Goal: Task Accomplishment & Management: Manage account settings

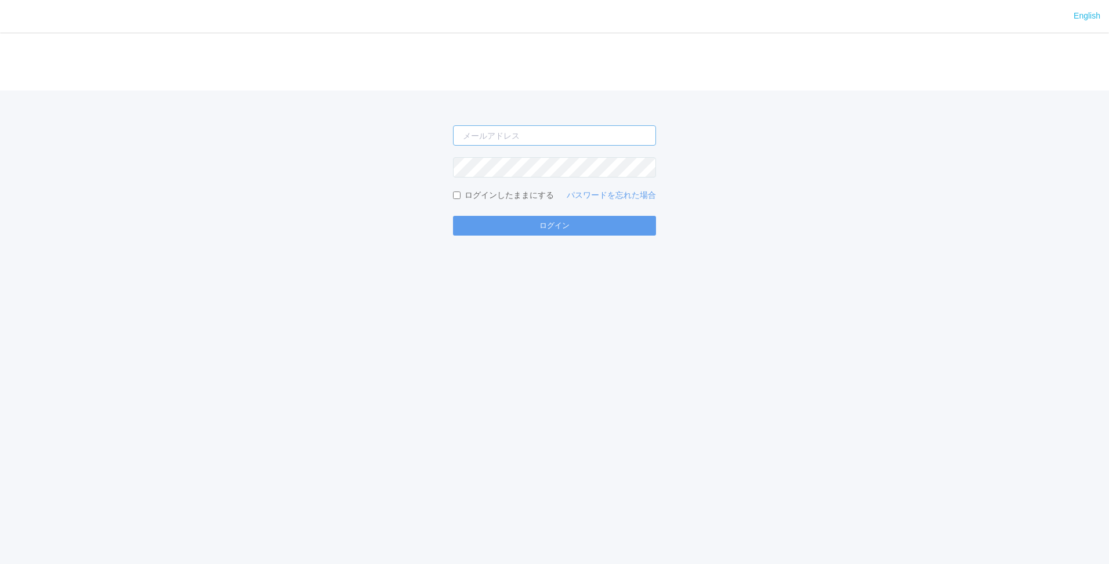
type input "[PERSON_NAME][EMAIL_ADDRESS][DOMAIN_NAME]"
click at [534, 244] on div "English ログイン shuhei.otsuki@dj.kyocera.com ログインしたままにする パスワードを忘れた場合 ログイン" at bounding box center [554, 282] width 1109 height 564
click at [538, 239] on div "English ログイン shuhei.otsuki@dj.kyocera.com ログインしたままにする パスワードを忘れた場合 ログイン" at bounding box center [554, 282] width 1109 height 564
click at [539, 232] on button "ログイン" at bounding box center [554, 226] width 203 height 20
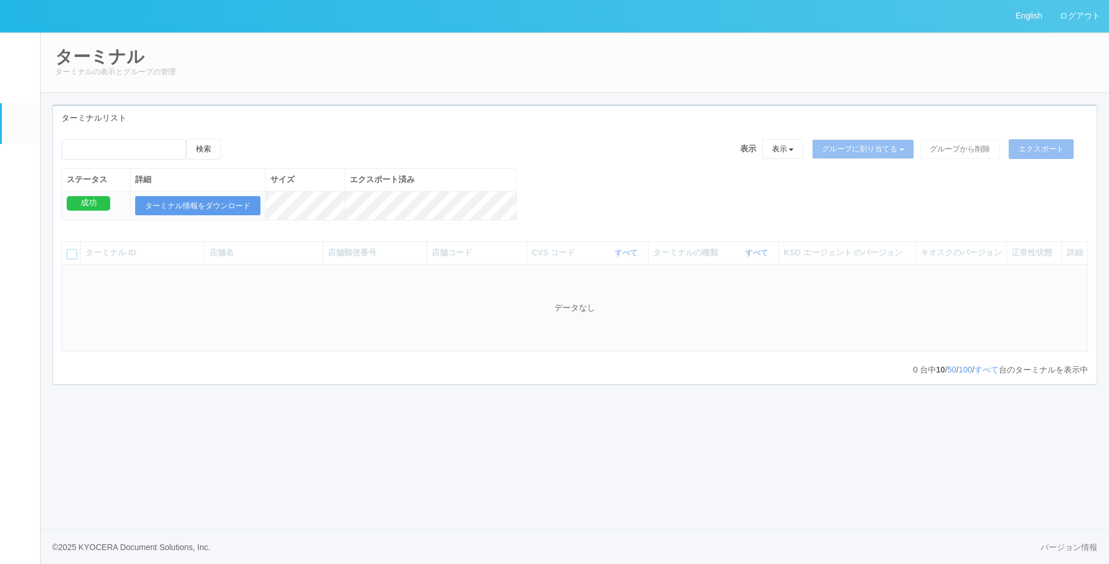
click at [26, 101] on link "ユーザー" at bounding box center [21, 84] width 38 height 35
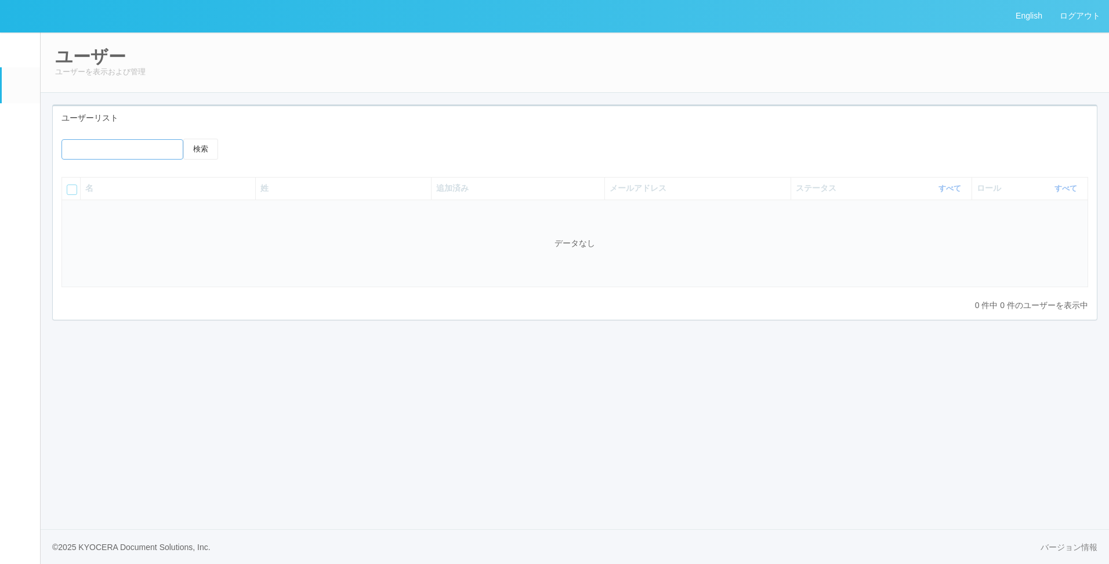
click at [90, 151] on input "emailSearch" at bounding box center [123, 149] width 122 height 20
type input "wild_tsukkey"
click at [183, 139] on button "検索" at bounding box center [200, 149] width 35 height 21
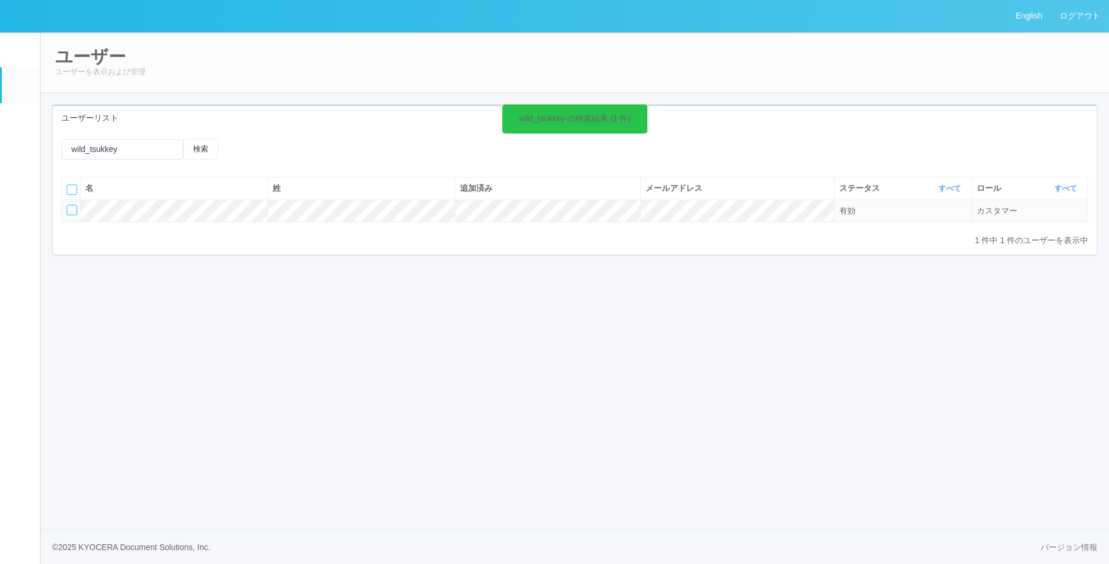
click at [72, 211] on div at bounding box center [72, 210] width 10 height 10
drag, startPoint x: 329, startPoint y: 149, endPoint x: 495, endPoint y: 194, distance: 172.7
click at [409, 147] on div at bounding box center [357, 153] width 261 height 28
click at [345, 147] on div at bounding box center [308, 149] width 128 height 20
click at [290, 149] on icon at bounding box center [290, 149] width 0 height 0
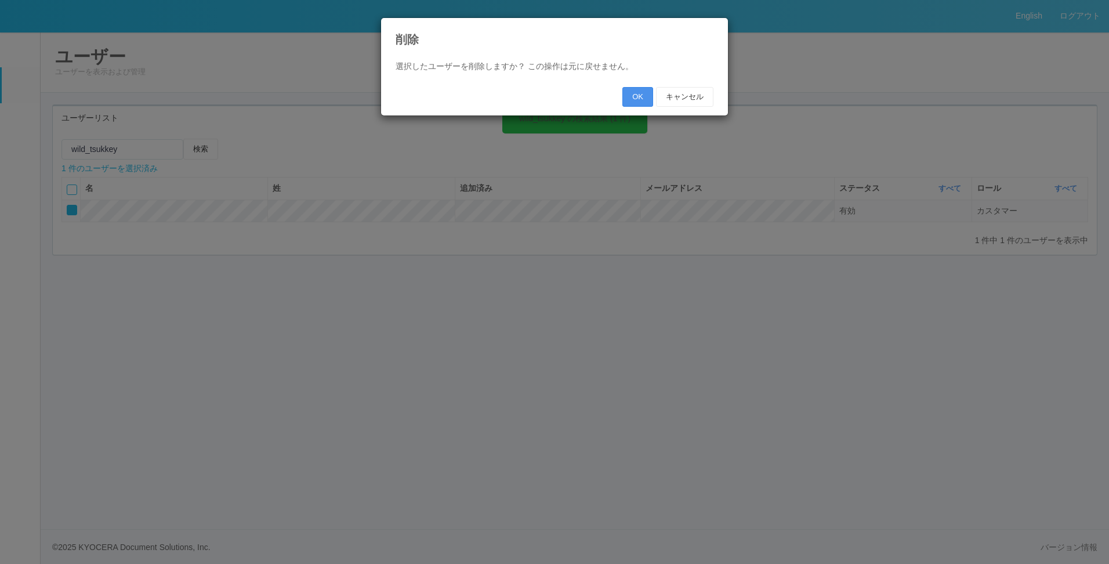
click at [628, 101] on button "OK" at bounding box center [638, 97] width 31 height 20
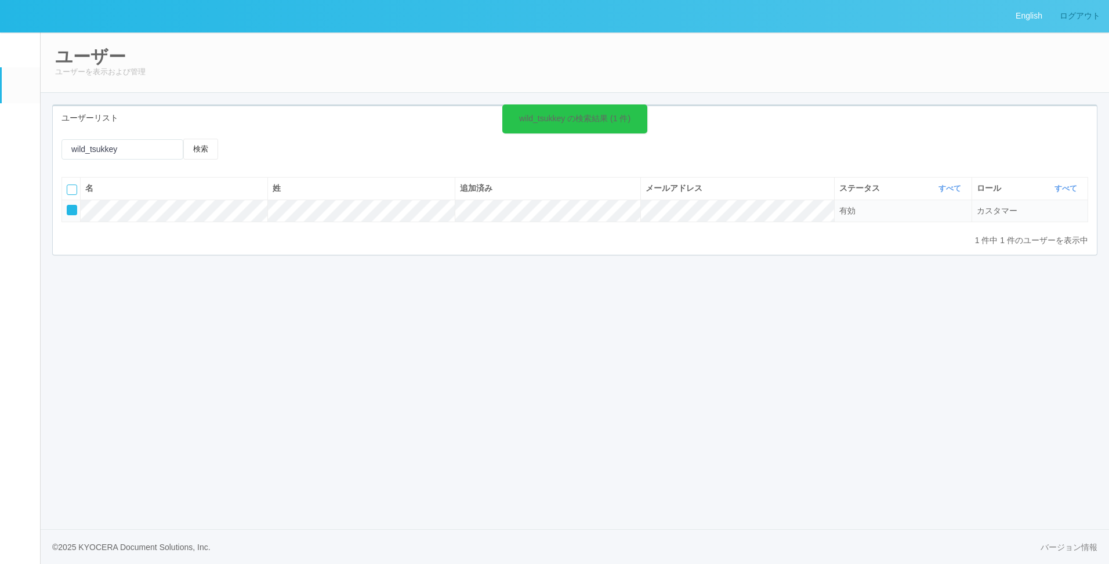
click at [1085, 17] on link "ログアウト" at bounding box center [1080, 16] width 58 height 32
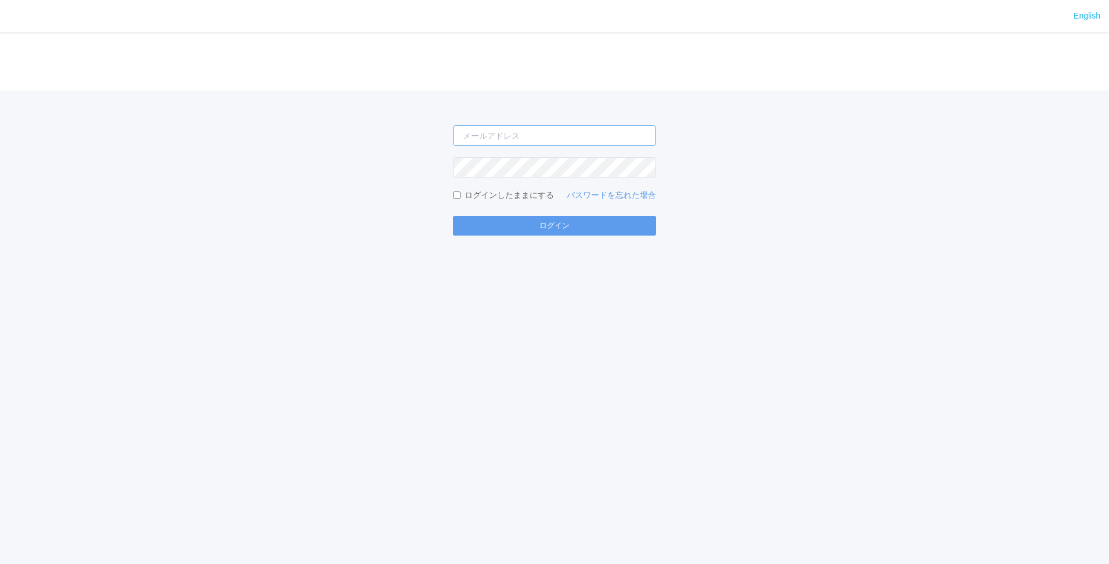
type input "shuhei.otsuki@dj.kyocera.com"
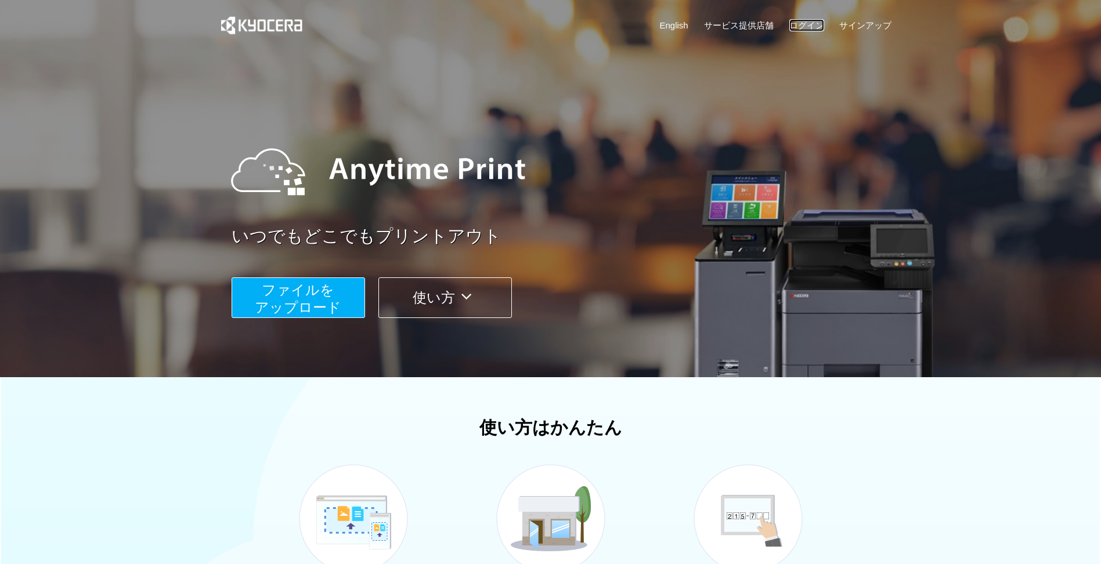
click at [801, 29] on link "ログイン" at bounding box center [806, 25] width 35 height 12
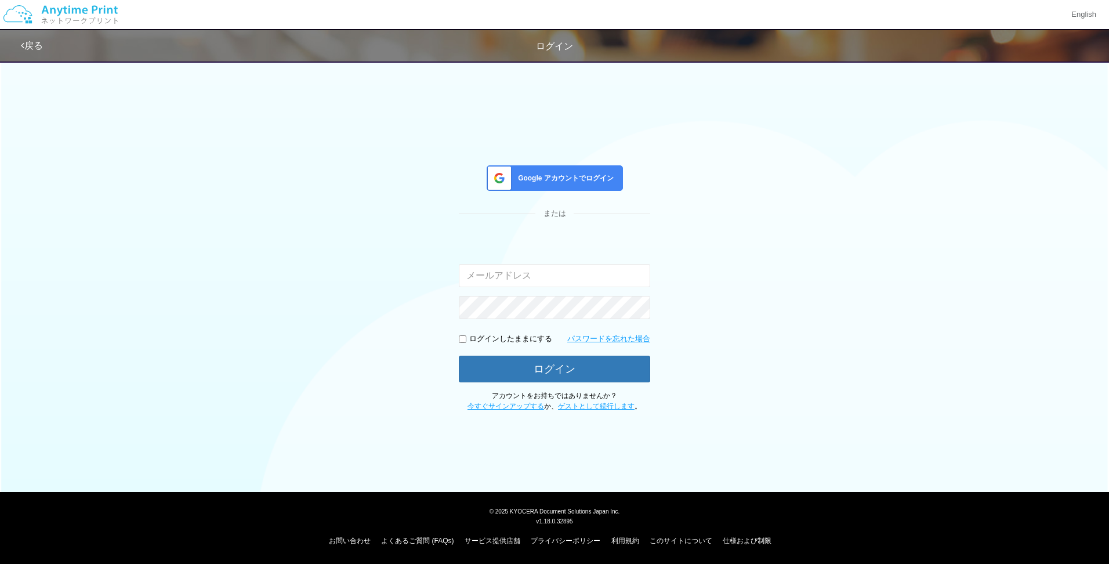
type input "[PERSON_NAME][EMAIL_ADDRESS][DOMAIN_NAME]"
click at [554, 174] on span "Google アカウントでログイン" at bounding box center [563, 178] width 100 height 10
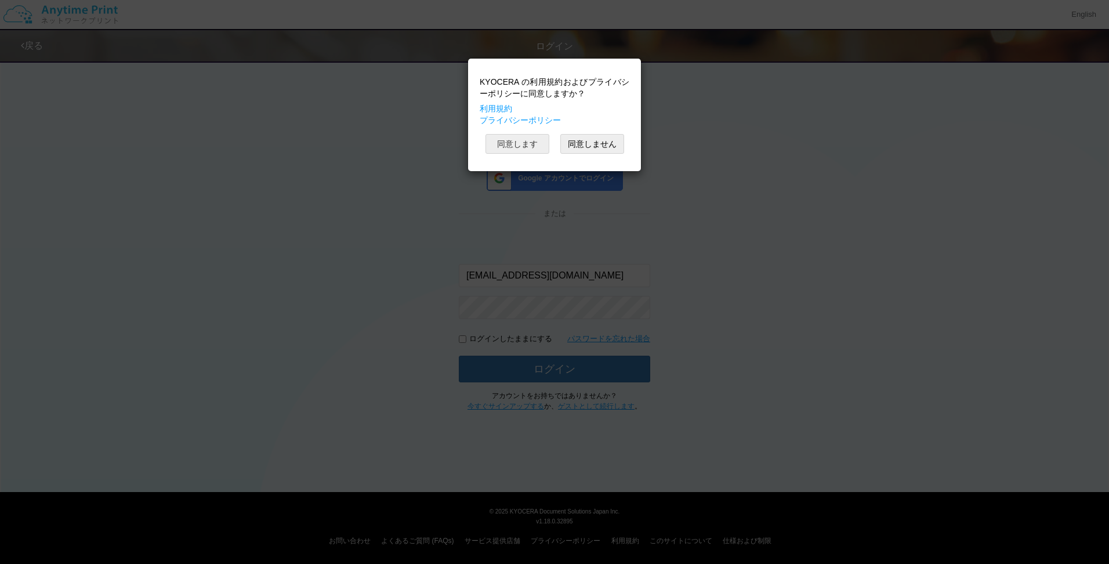
click at [518, 140] on button "同意します" at bounding box center [518, 144] width 64 height 20
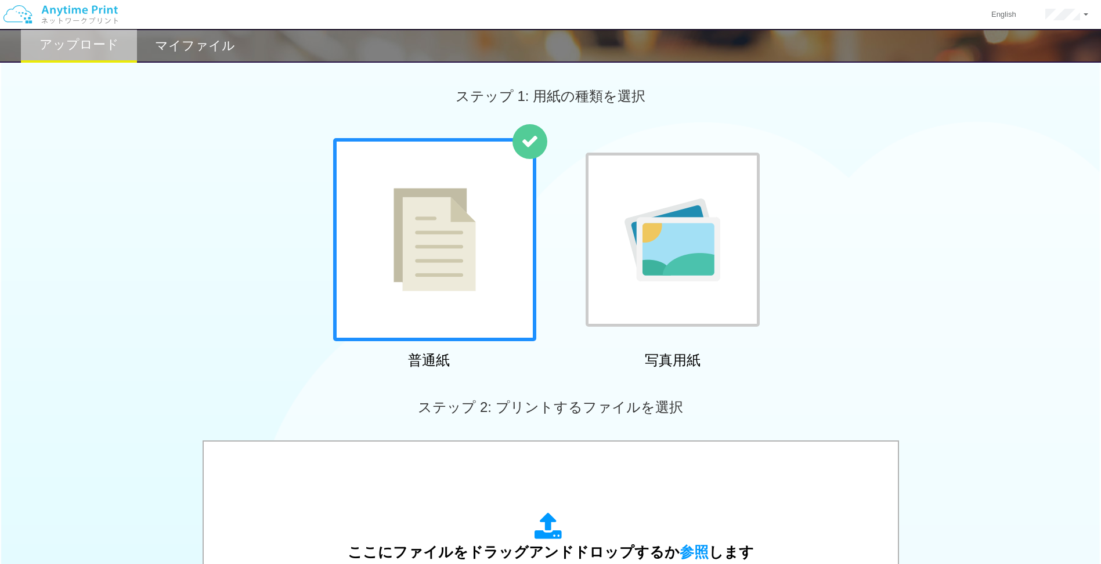
click at [994, 286] on div "普通紙 写真用紙" at bounding box center [550, 256] width 1101 height 236
click at [194, 46] on h2 "マイファイル" at bounding box center [195, 46] width 80 height 14
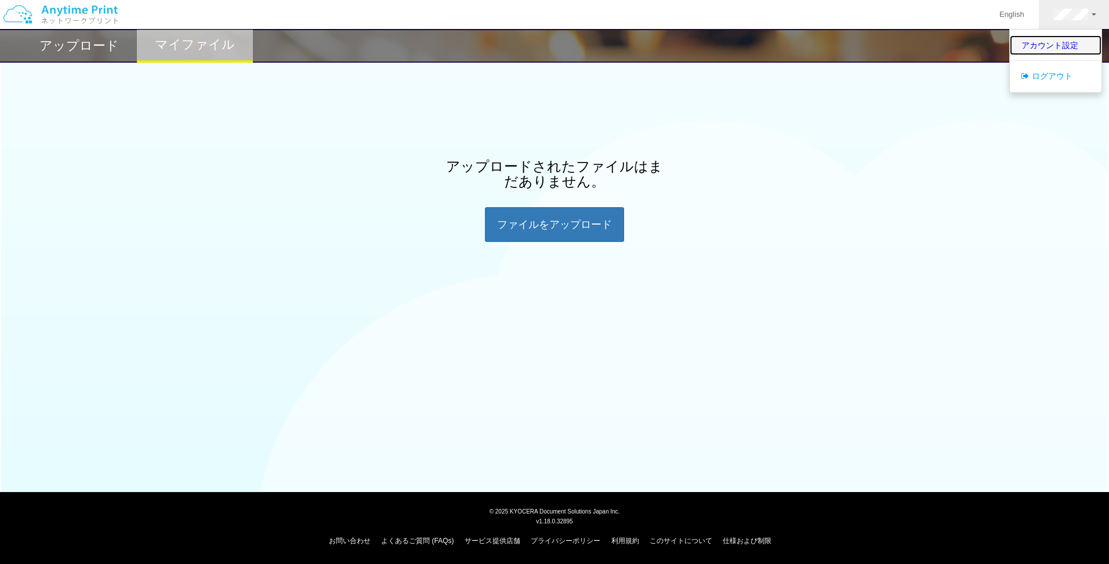
click at [1052, 47] on link "アカウント設定" at bounding box center [1056, 45] width 92 height 20
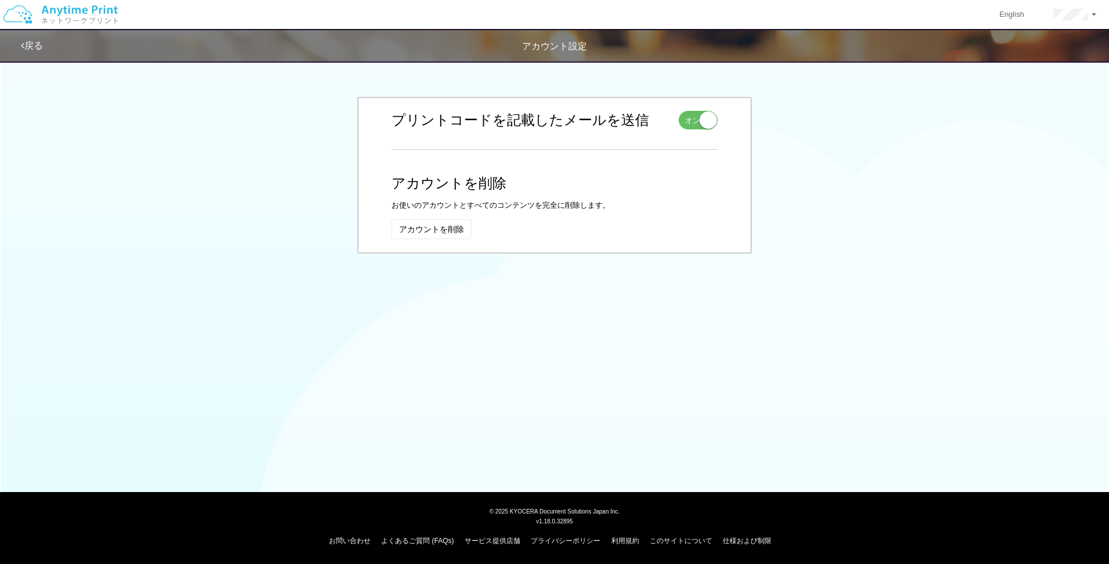
click at [30, 48] on link "戻る" at bounding box center [32, 46] width 22 height 10
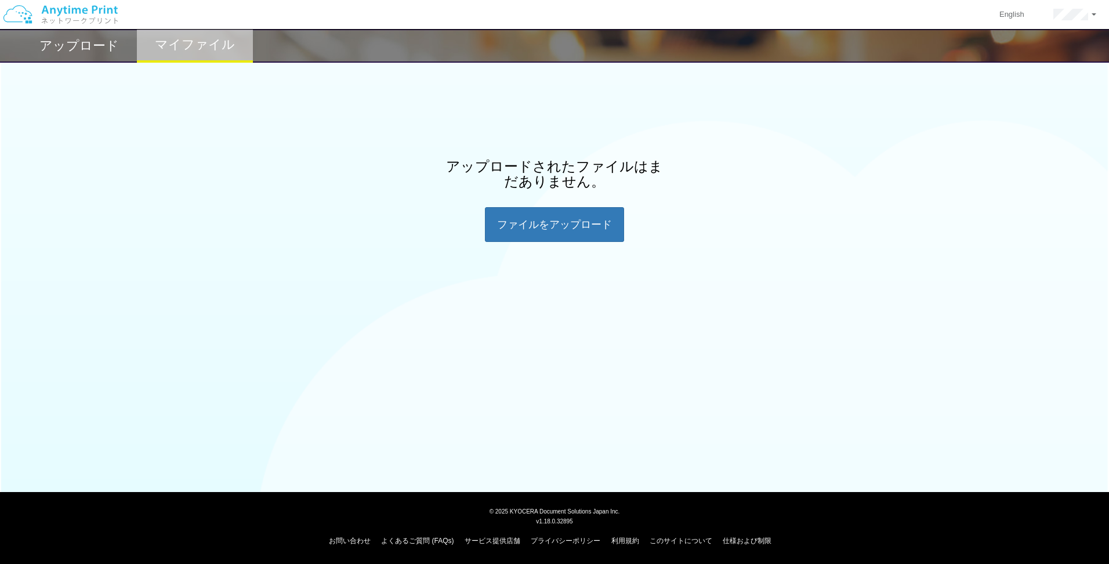
click at [51, 46] on h2 "アップロード" at bounding box center [78, 46] width 79 height 14
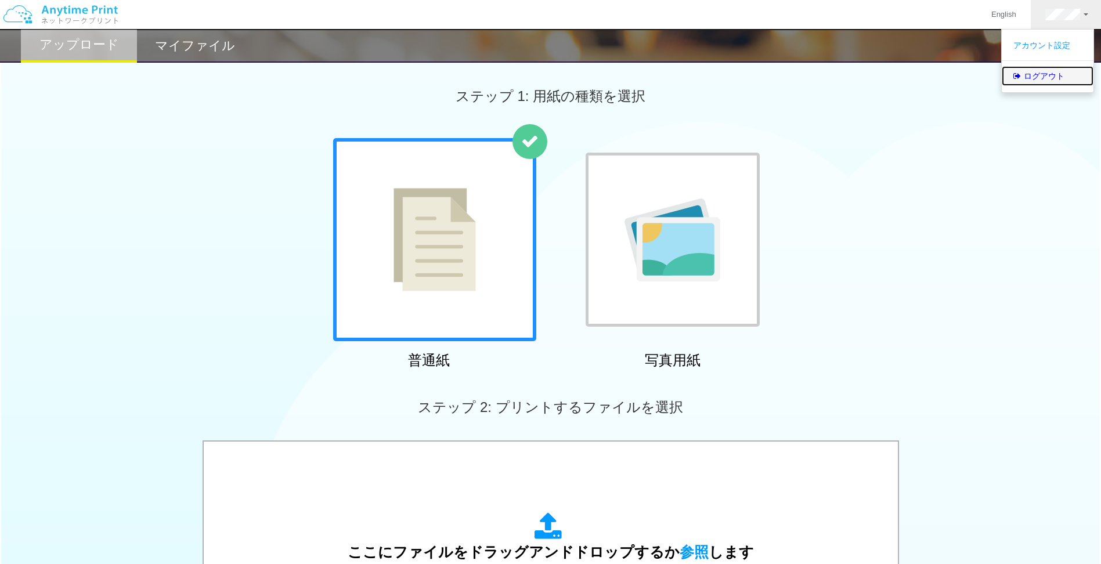
click at [1029, 84] on link "ログアウト" at bounding box center [1047, 76] width 92 height 20
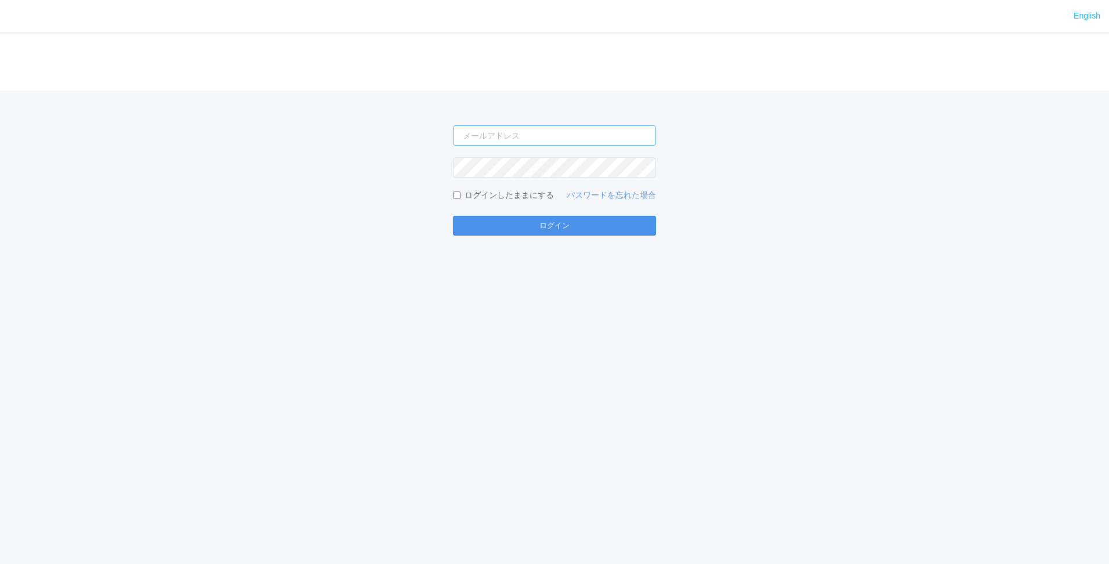
type input "[PERSON_NAME][EMAIL_ADDRESS][DOMAIN_NAME]"
click at [560, 219] on button "ログイン" at bounding box center [554, 226] width 203 height 20
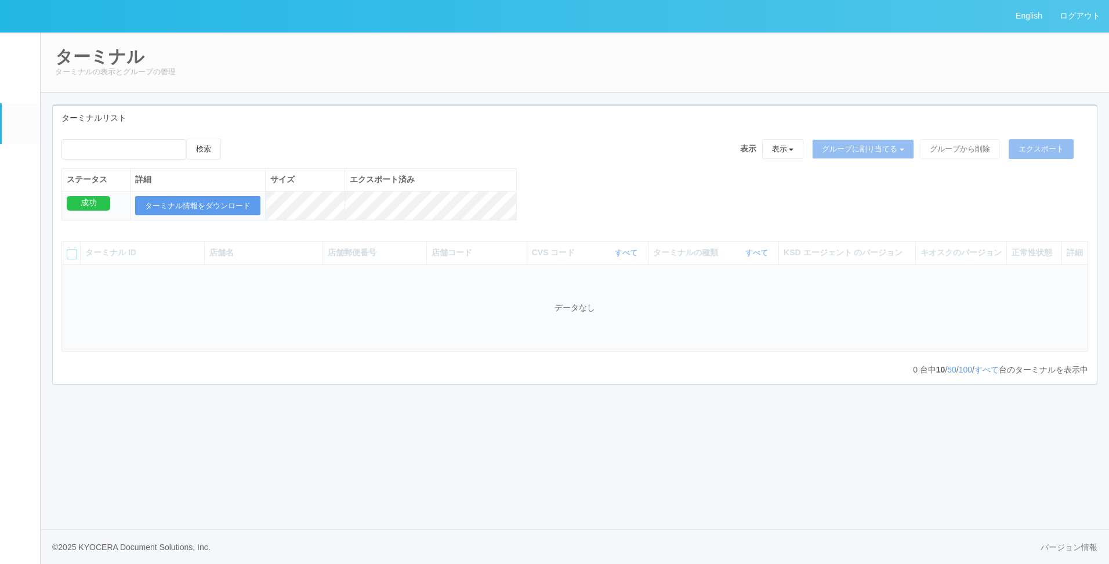
click at [27, 96] on link "ユーザー" at bounding box center [21, 84] width 38 height 35
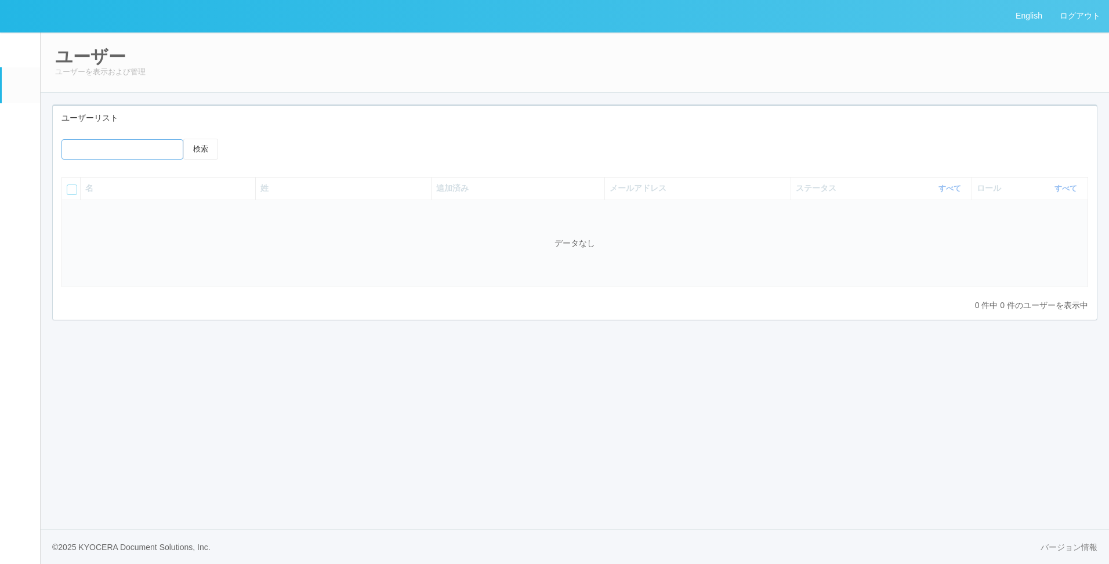
click at [125, 144] on input "emailSearch" at bounding box center [123, 149] width 122 height 20
type input "wild_"
click at [183, 139] on button "検索" at bounding box center [200, 149] width 35 height 21
click at [197, 142] on button "検索" at bounding box center [200, 149] width 35 height 21
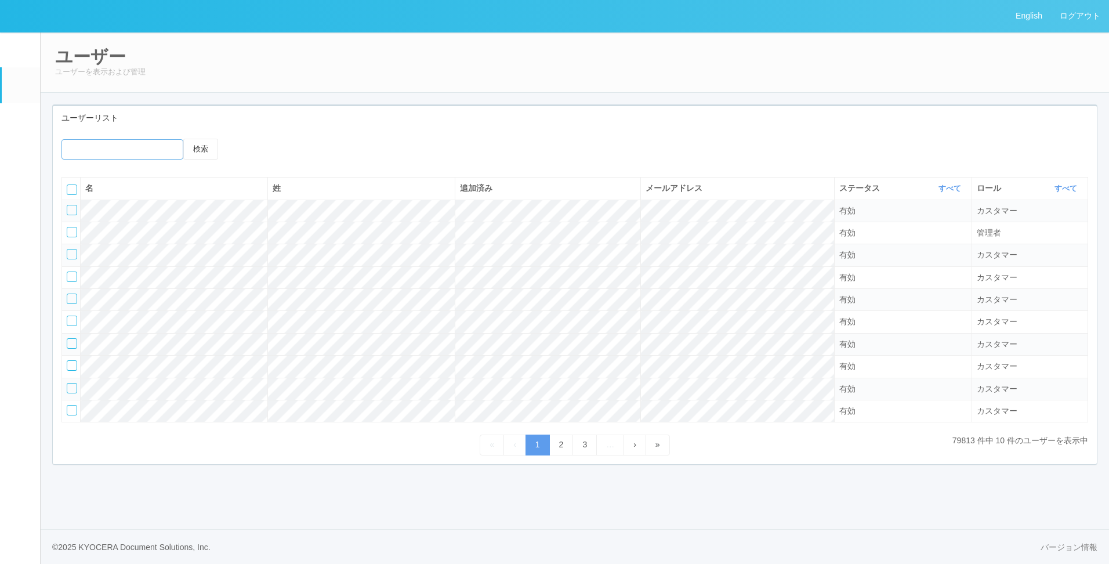
click at [106, 140] on input "emailSearch" at bounding box center [123, 149] width 122 height 20
type input "wild_"
click at [183, 139] on button "検索" at bounding box center [200, 149] width 35 height 21
drag, startPoint x: 216, startPoint y: 150, endPoint x: 196, endPoint y: 162, distance: 23.2
click at [215, 150] on button "検索" at bounding box center [200, 149] width 35 height 21
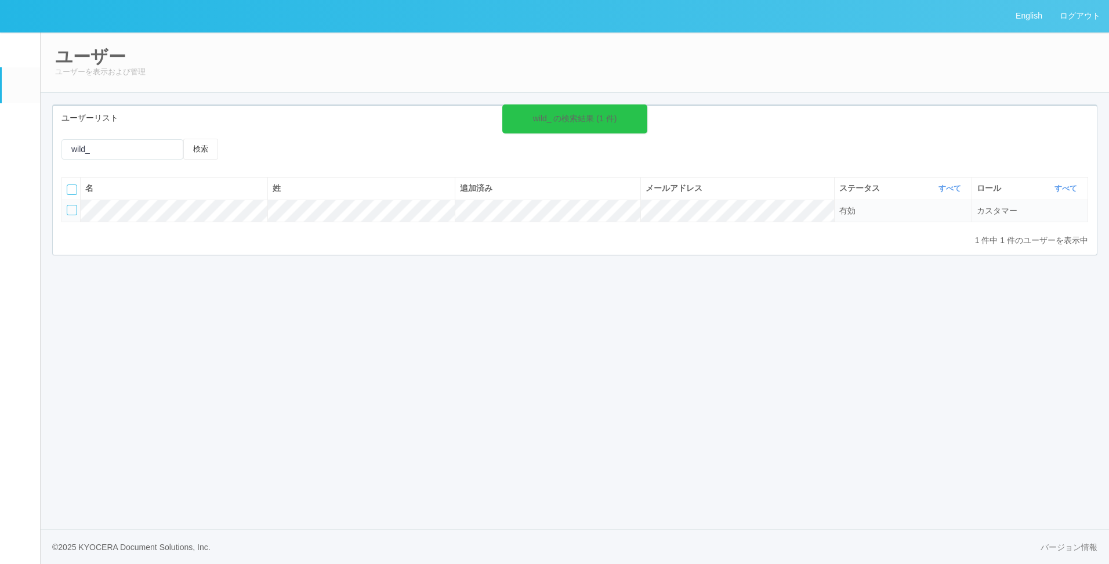
click at [668, 202] on tr "有効 カスタマー" at bounding box center [575, 211] width 1026 height 22
click at [72, 210] on div at bounding box center [72, 210] width 10 height 10
click at [253, 149] on icon at bounding box center [253, 149] width 0 height 0
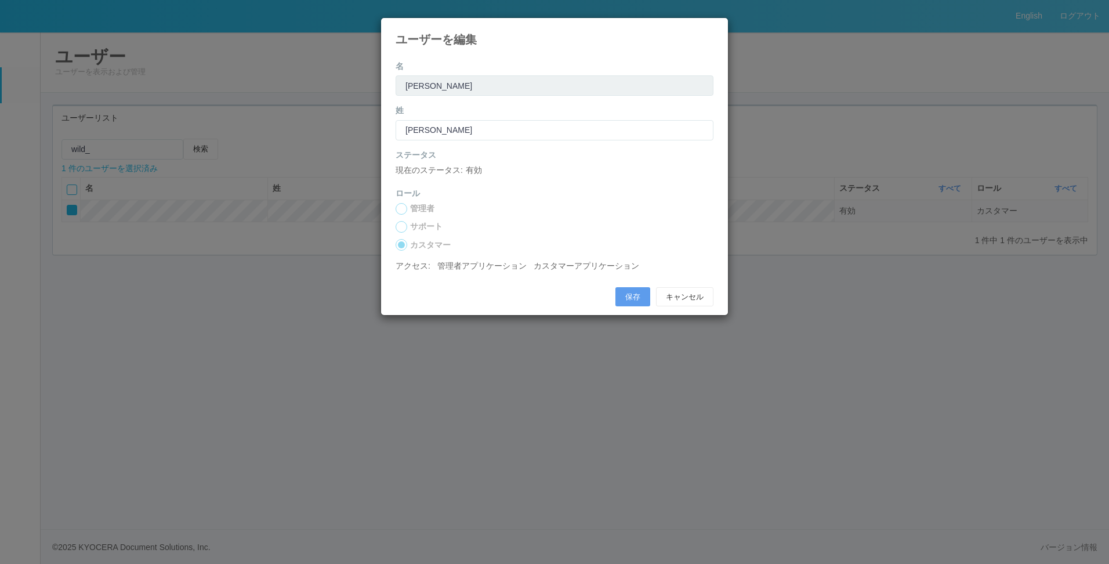
click at [714, 27] on icon at bounding box center [714, 27] width 0 height 0
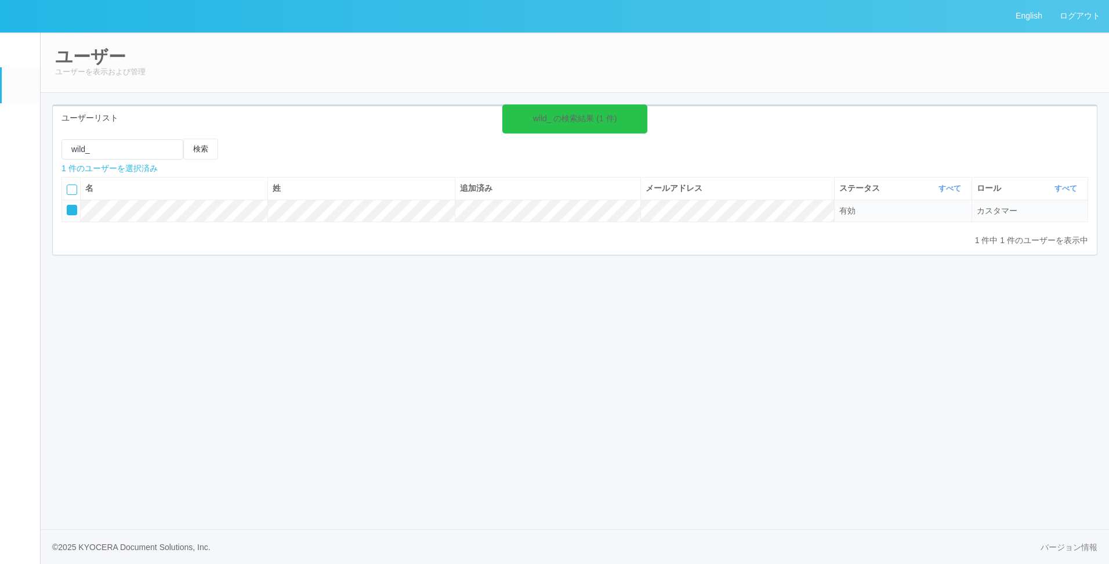
click at [290, 149] on icon at bounding box center [290, 149] width 0 height 0
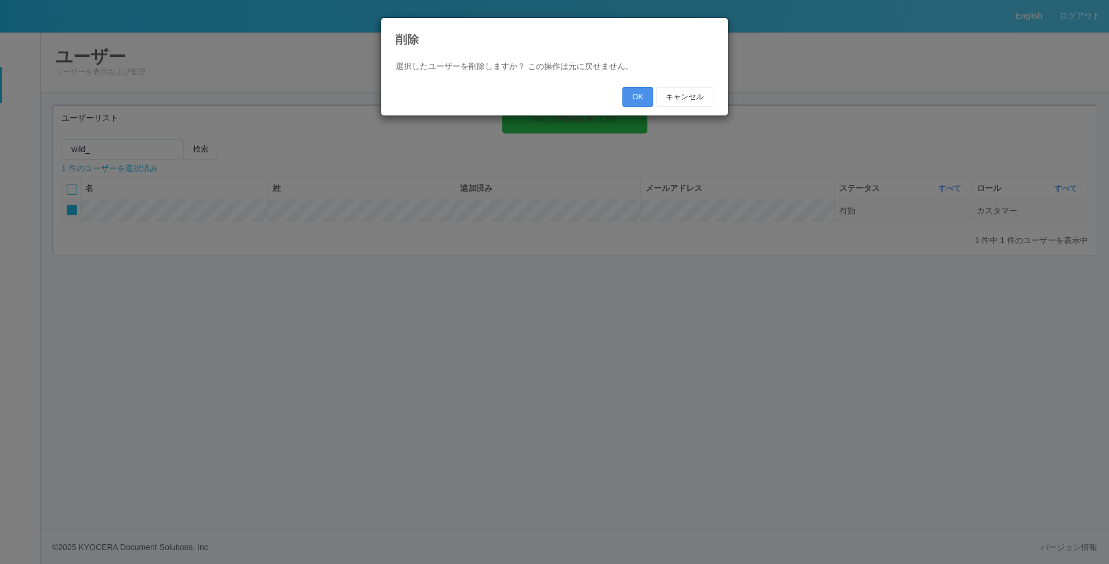
click at [639, 100] on button "OK" at bounding box center [638, 97] width 31 height 20
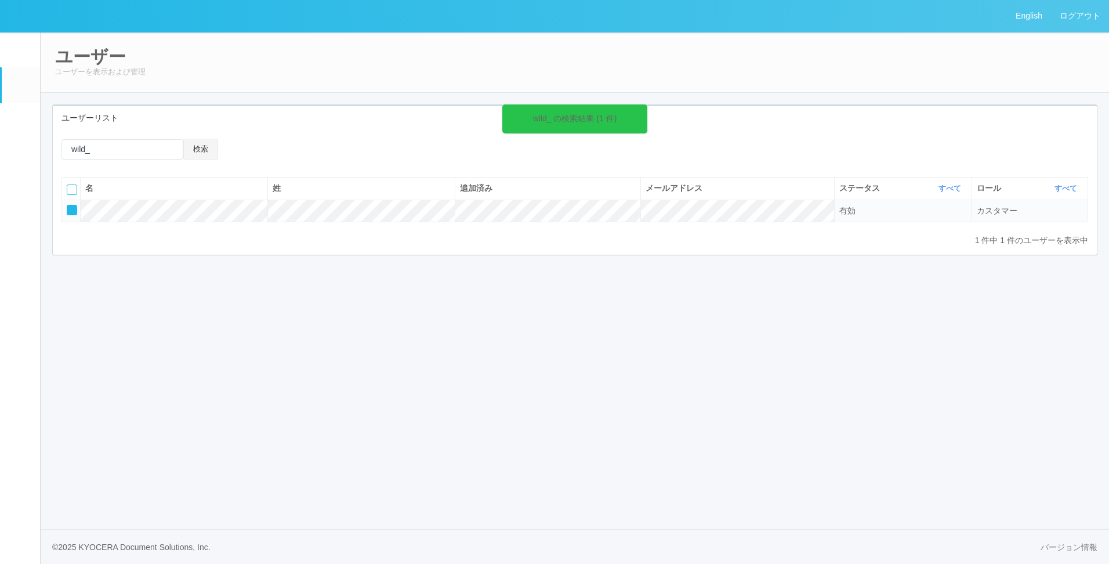
click at [191, 154] on button "検索" at bounding box center [200, 149] width 35 height 21
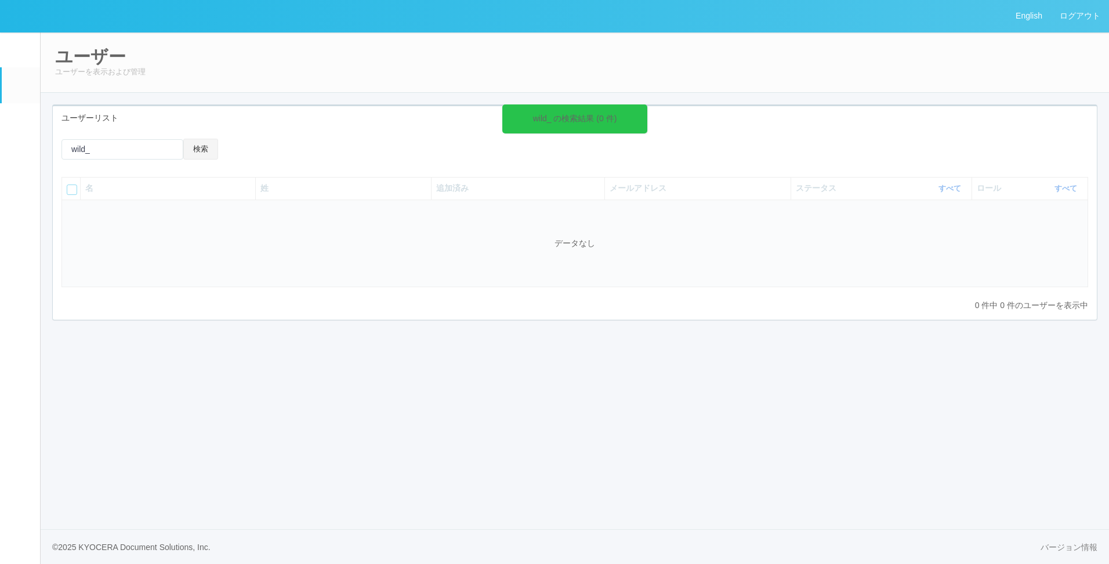
click at [212, 146] on button "検索" at bounding box center [200, 149] width 35 height 21
click at [638, 105] on div "wild_ の検索結果 (0 件)" at bounding box center [574, 118] width 145 height 29
click at [644, 109] on icon at bounding box center [645, 111] width 2 height 9
click at [1058, 15] on link "ログアウト" at bounding box center [1080, 16] width 58 height 32
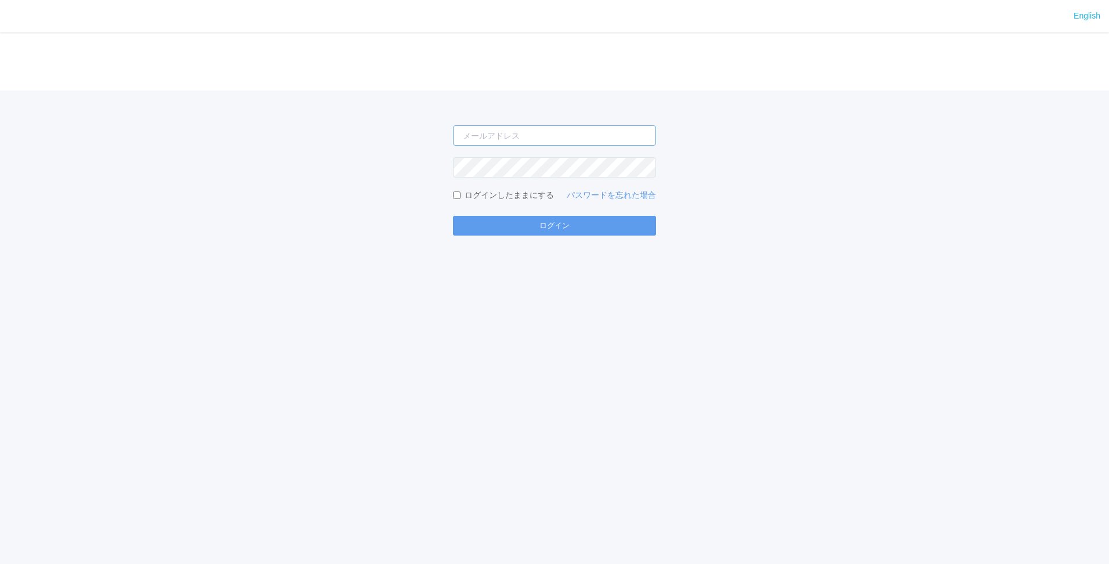
type input "shuhei.otsuki@dj.kyocera.com"
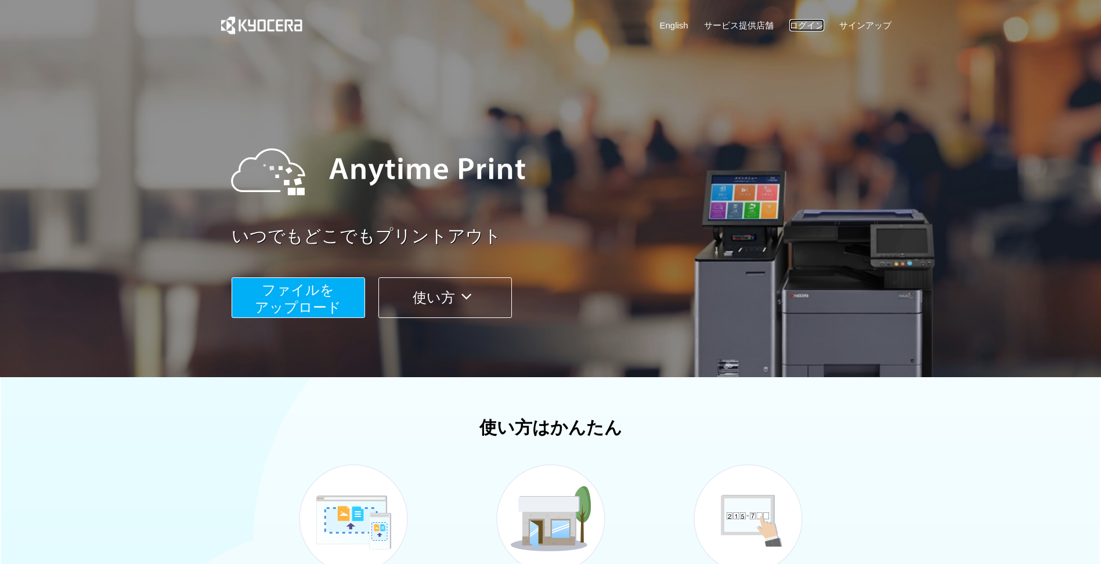
click at [790, 27] on link "ログイン" at bounding box center [806, 25] width 35 height 12
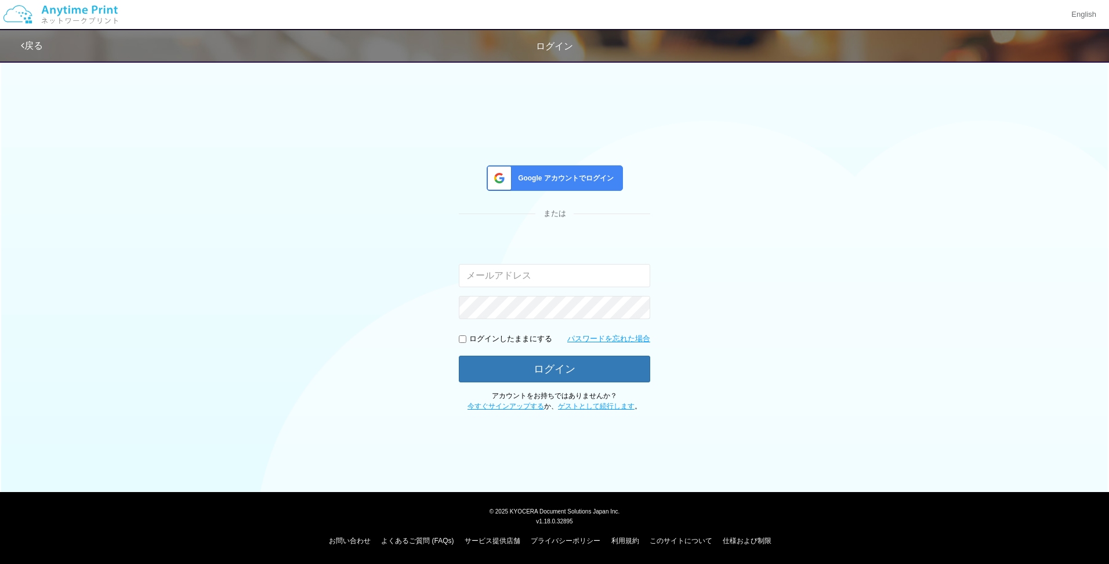
type input "[PERSON_NAME][EMAIL_ADDRESS][DOMAIN_NAME]"
click at [592, 185] on div "Google アカウントでログイン" at bounding box center [555, 178] width 136 height 26
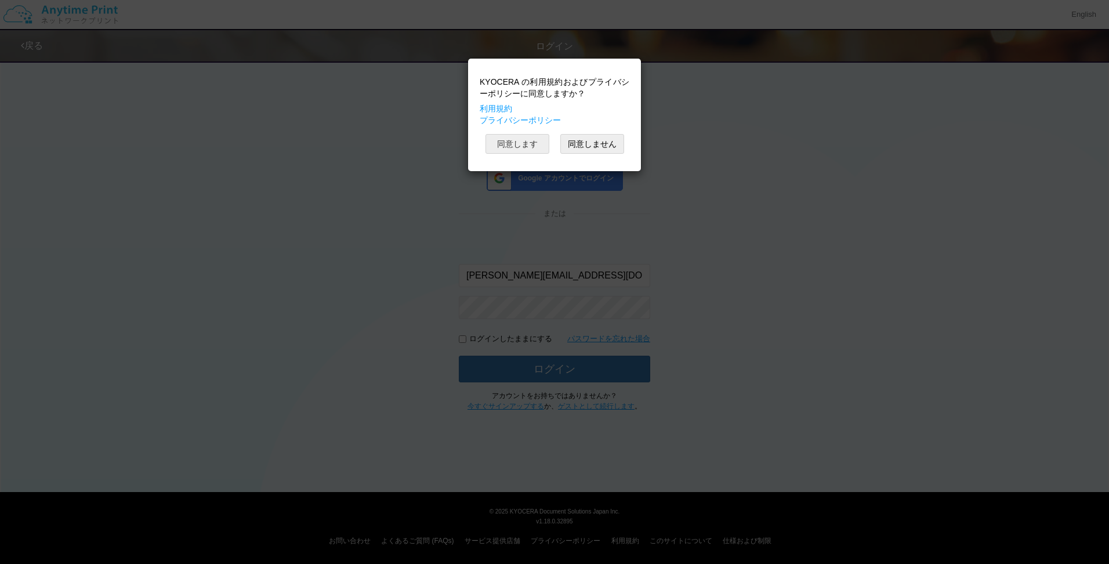
click at [534, 148] on button "同意します" at bounding box center [518, 144] width 64 height 20
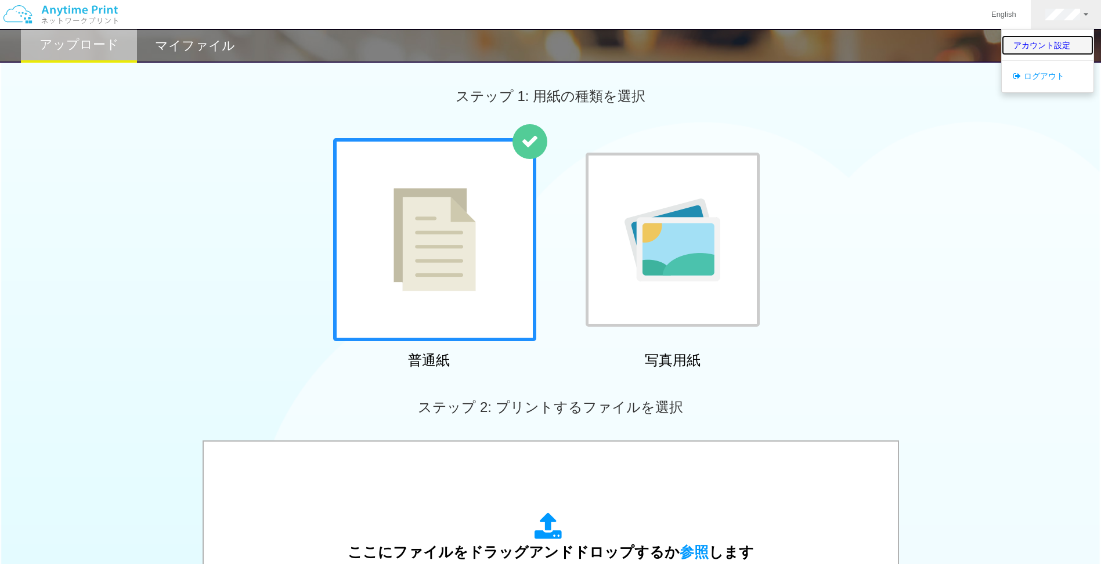
click at [1028, 42] on link "アカウント設定" at bounding box center [1047, 45] width 92 height 20
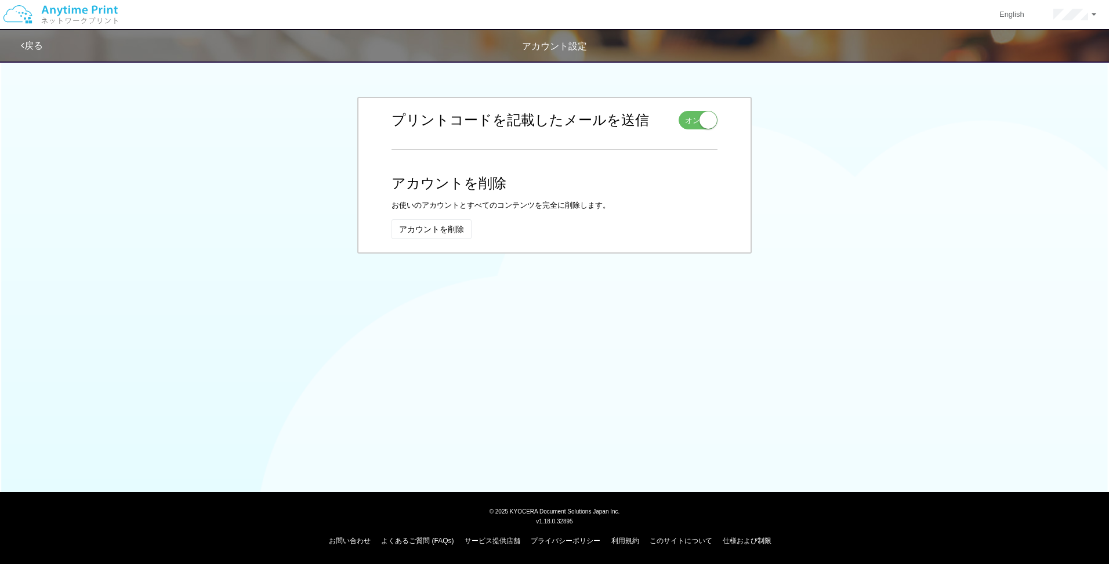
click at [40, 41] on link "戻る" at bounding box center [32, 46] width 22 height 10
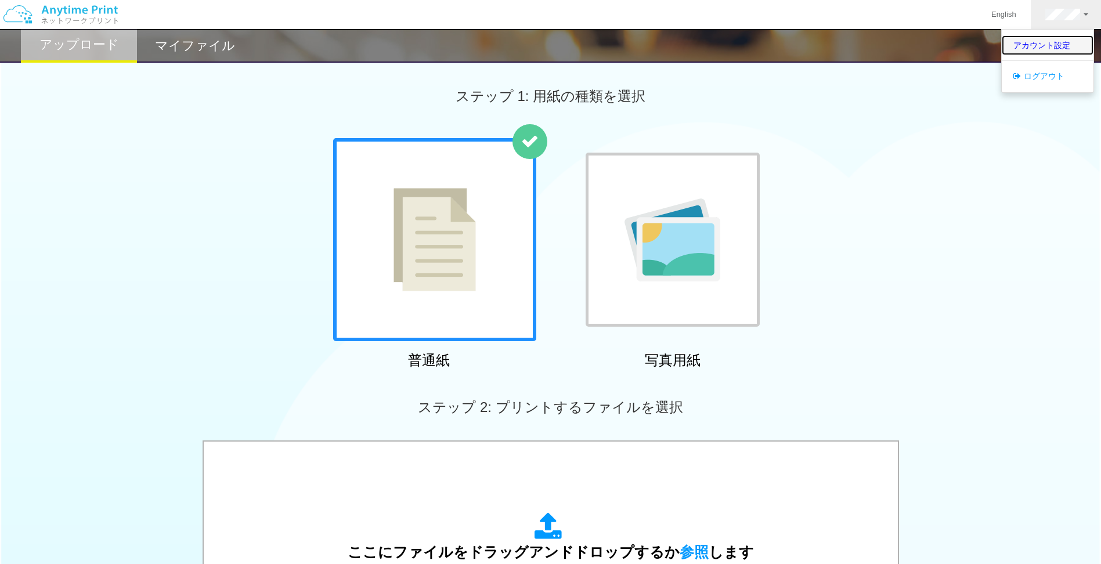
click at [1054, 55] on link "アカウント設定" at bounding box center [1047, 45] width 92 height 20
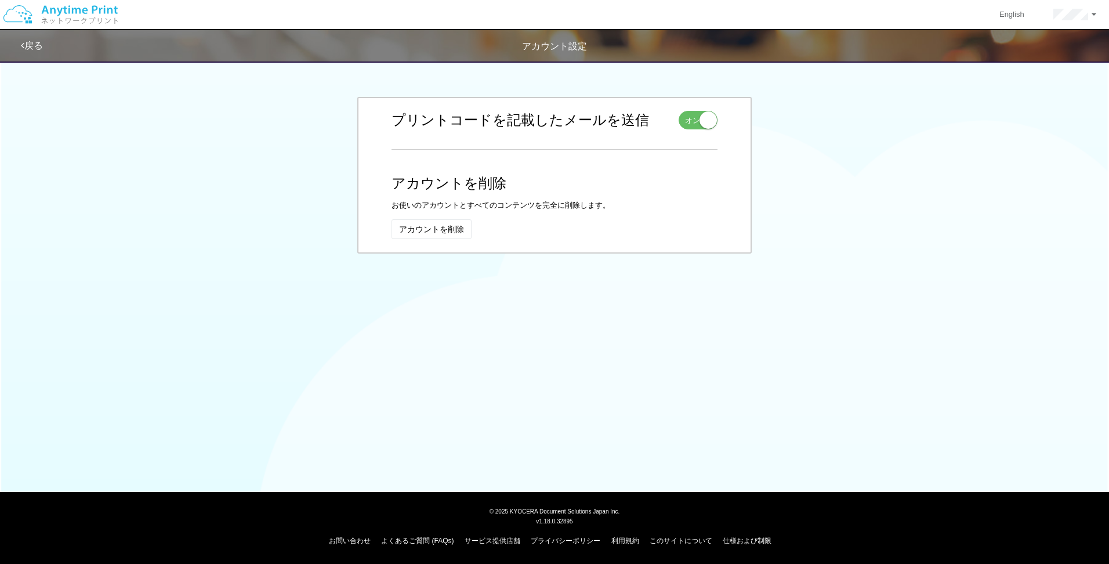
click at [573, 209] on p "お使いのアカウントとすべてのコンテンツを完全に削除します。" at bounding box center [555, 205] width 326 height 11
click at [423, 230] on button "アカウントを削除" at bounding box center [432, 229] width 80 height 20
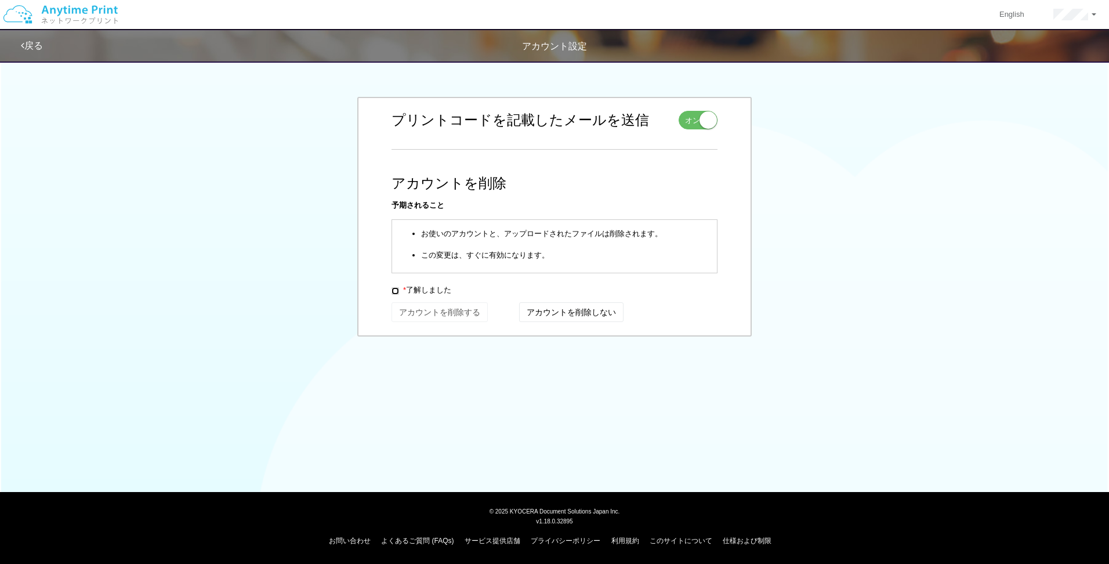
click at [398, 289] on input "* 了解しました" at bounding box center [396, 291] width 8 height 8
checkbox input "true"
click at [419, 316] on button "アカウントを削除する" at bounding box center [439, 312] width 95 height 19
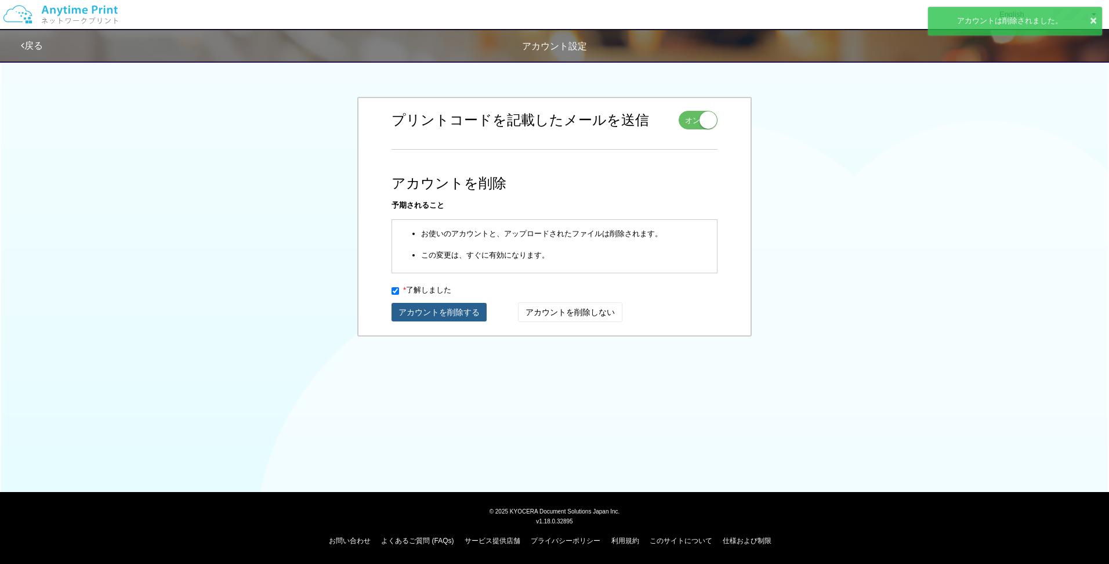
click at [419, 316] on button "アカウントを削除する" at bounding box center [439, 312] width 95 height 19
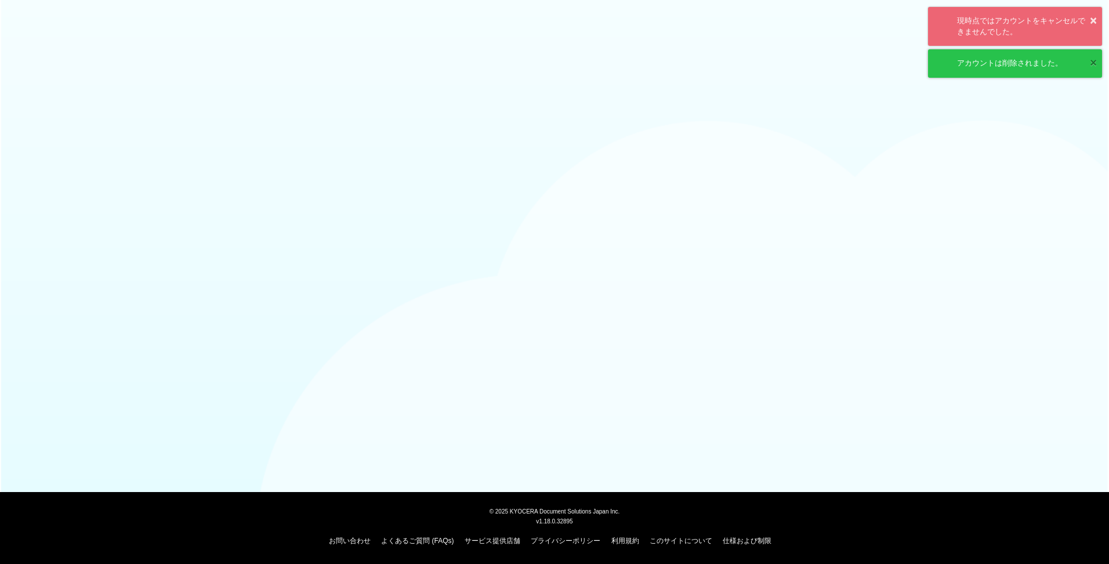
click at [1090, 64] on button "×" at bounding box center [1093, 63] width 7 height 17
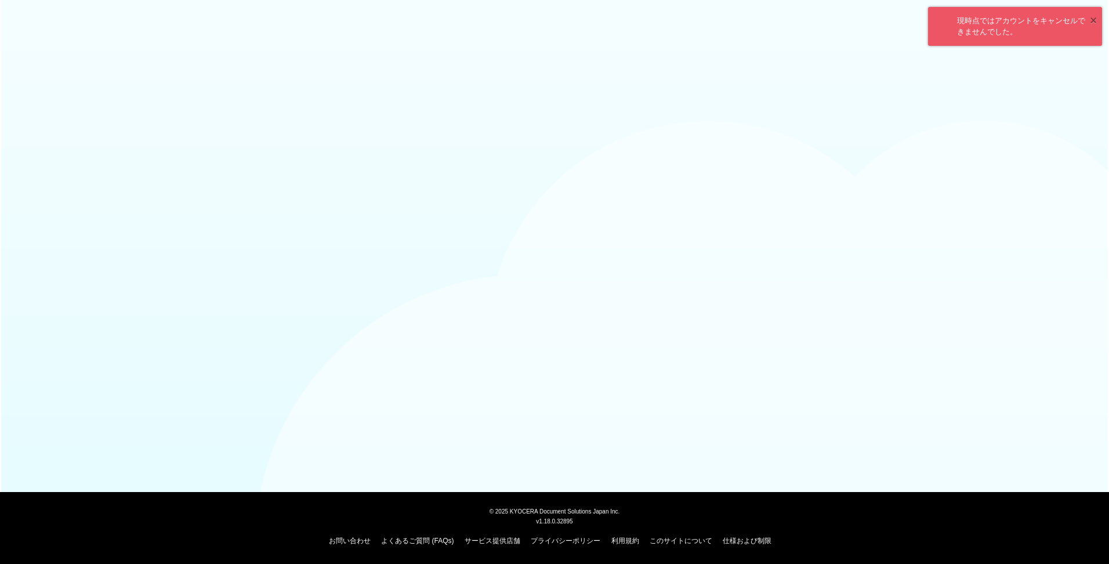
click at [1097, 17] on button "×" at bounding box center [1093, 20] width 7 height 17
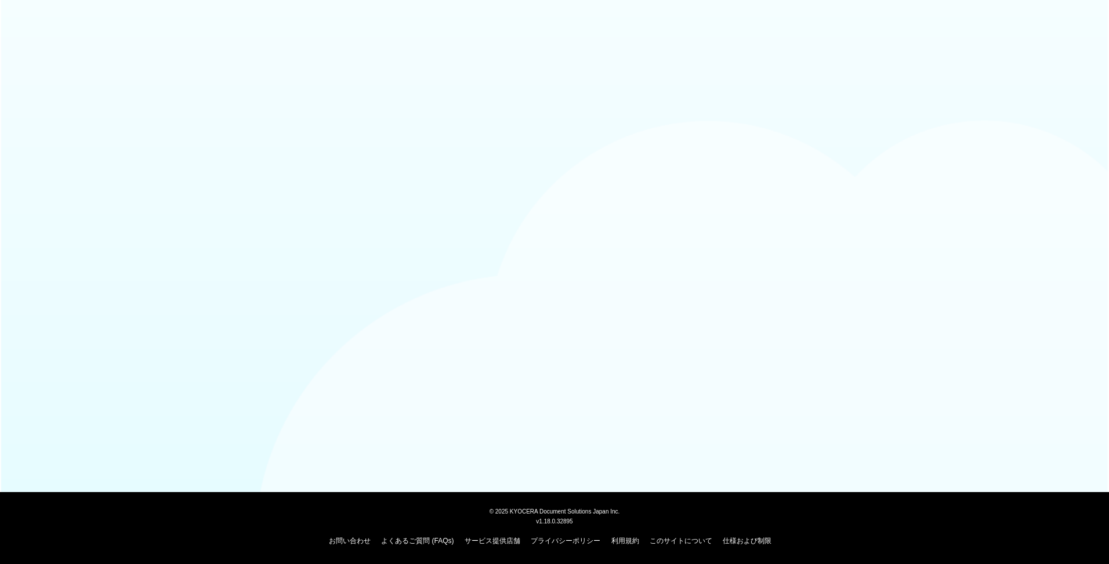
click at [415, 276] on body "© 2025 KYOCERA Document Solutions Japan Inc. v1.18.0.32895 お問い合わせ よくあるご質問 (FAQs…" at bounding box center [554, 282] width 1109 height 564
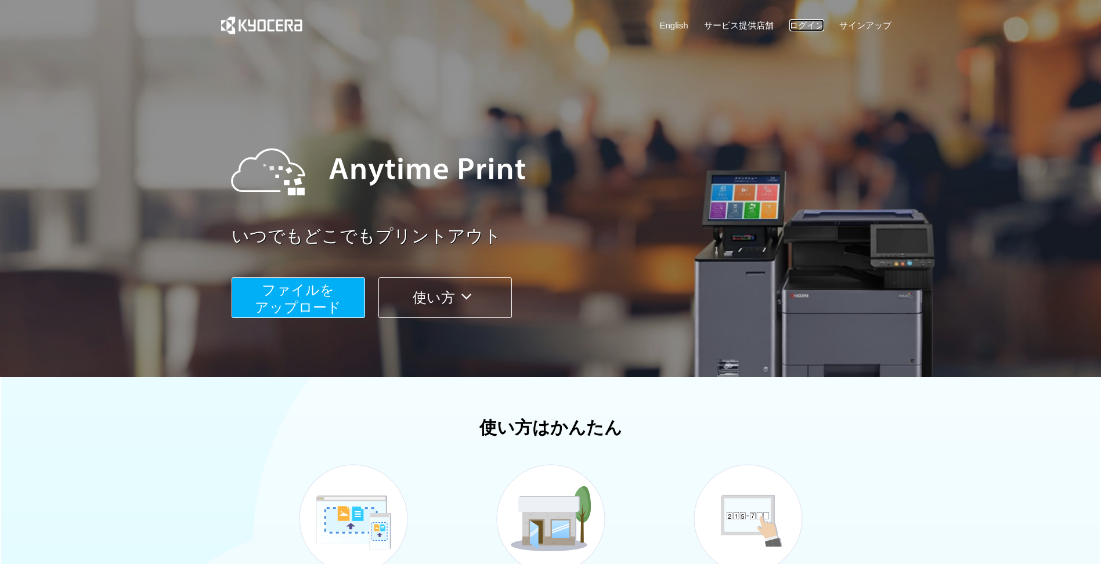
click at [797, 24] on link "ログイン" at bounding box center [806, 25] width 35 height 12
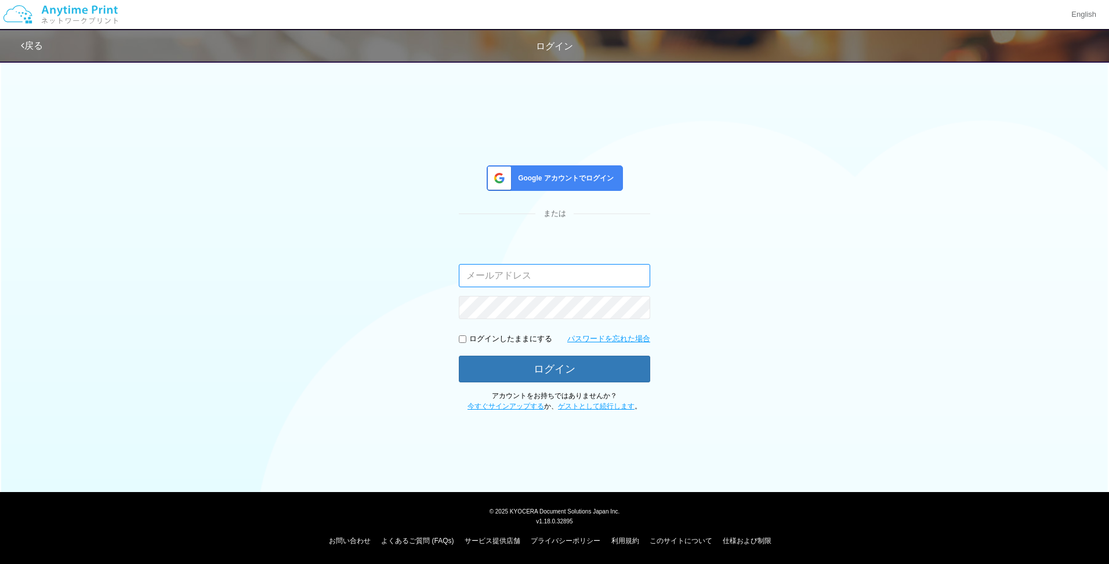
type input "shuhei.otsuki@dj.kyocera.com"
click at [551, 177] on span "Google アカウントでログイン" at bounding box center [563, 178] width 100 height 10
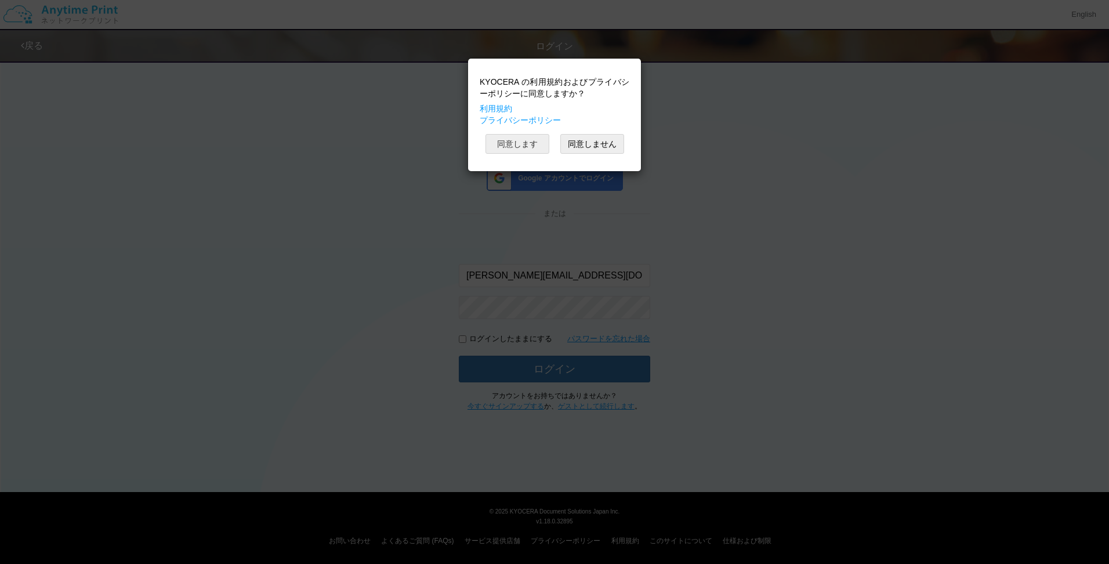
click at [532, 146] on button "同意します" at bounding box center [518, 144] width 64 height 20
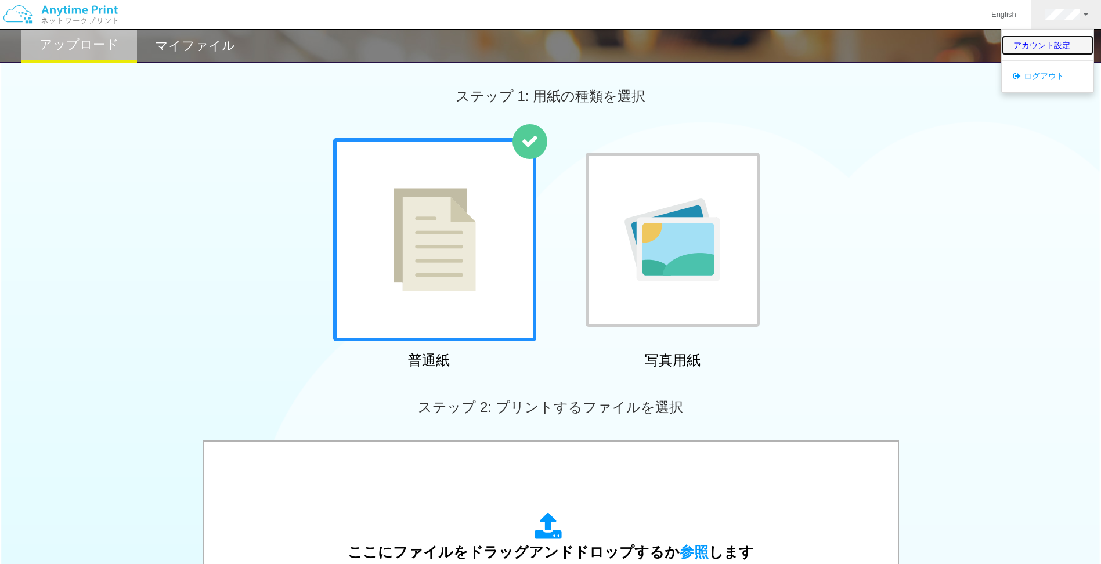
click at [1025, 53] on link "アカウント設定" at bounding box center [1047, 45] width 92 height 20
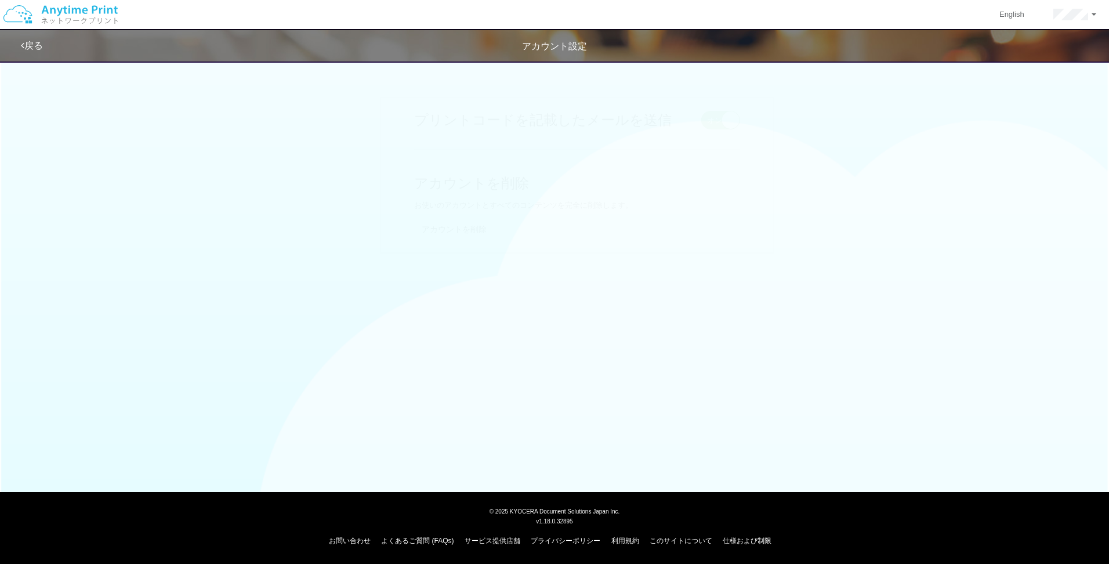
click at [28, 47] on link "戻る" at bounding box center [32, 46] width 22 height 10
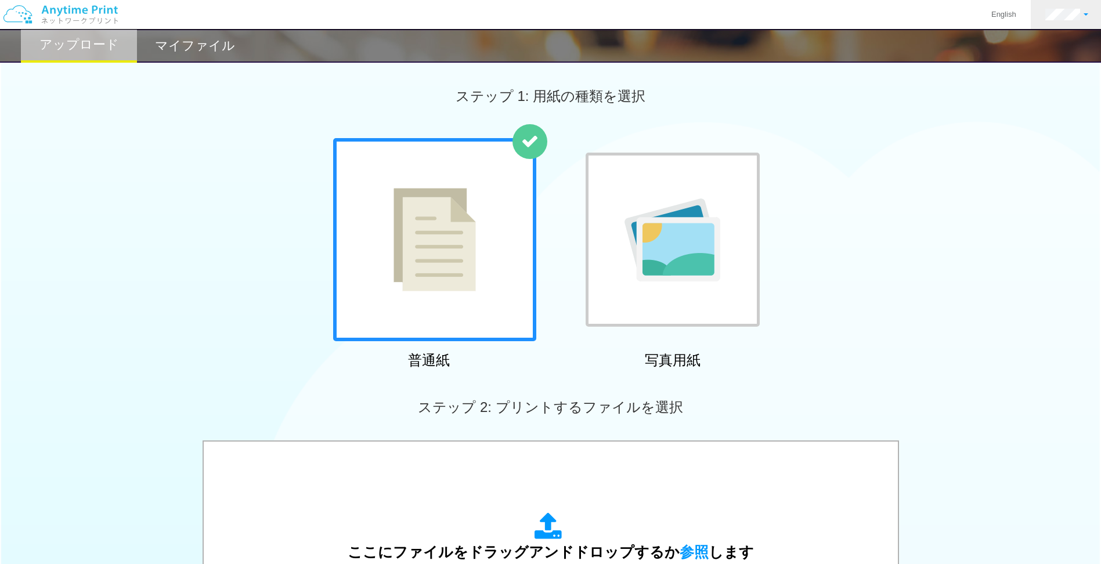
click at [1046, 18] on link at bounding box center [1066, 14] width 72 height 29
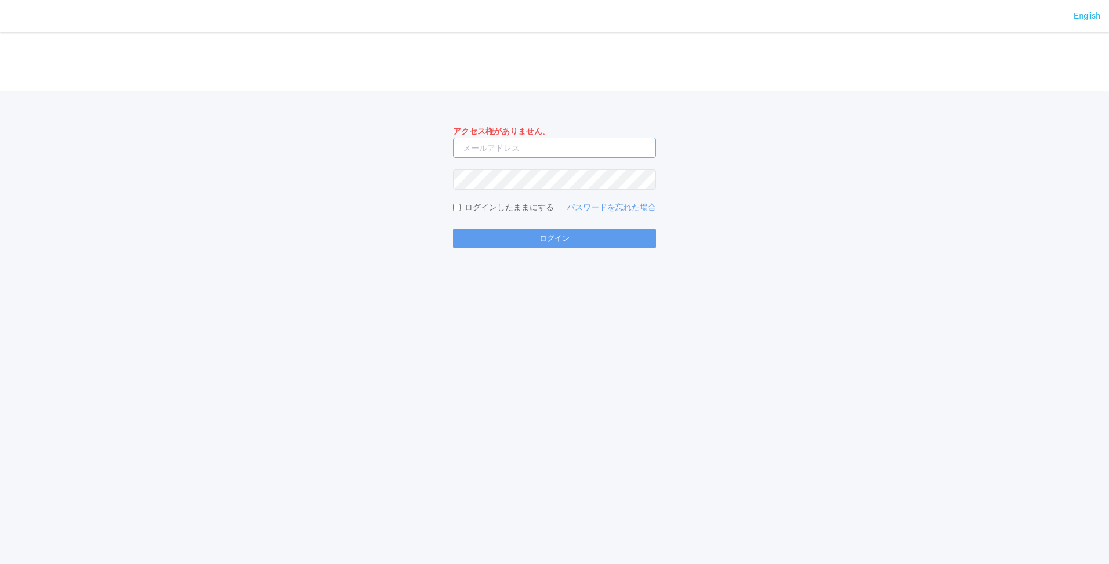
type input "shuhei.otsuki@dj.kyocera.com"
click at [588, 143] on input "[PERSON_NAME][EMAIL_ADDRESS][DOMAIN_NAME]" at bounding box center [554, 148] width 203 height 20
drag, startPoint x: 404, startPoint y: 252, endPoint x: 443, endPoint y: 249, distance: 39.6
click at [406, 252] on div "English ログイン アクセス権がありません。 shuhei.otsuki@dj.kyocera.com ログインしたままにする パスワードを忘れた場合 …" at bounding box center [554, 282] width 1109 height 564
click at [490, 245] on button "ログイン" at bounding box center [554, 239] width 203 height 20
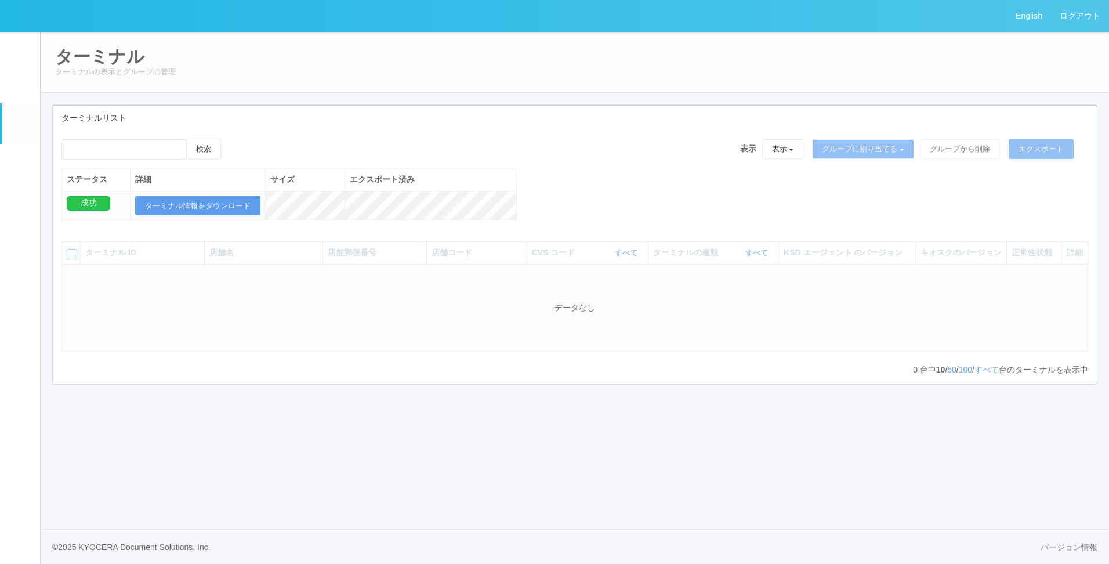
click at [20, 88] on em at bounding box center [20, 88] width 0 height 0
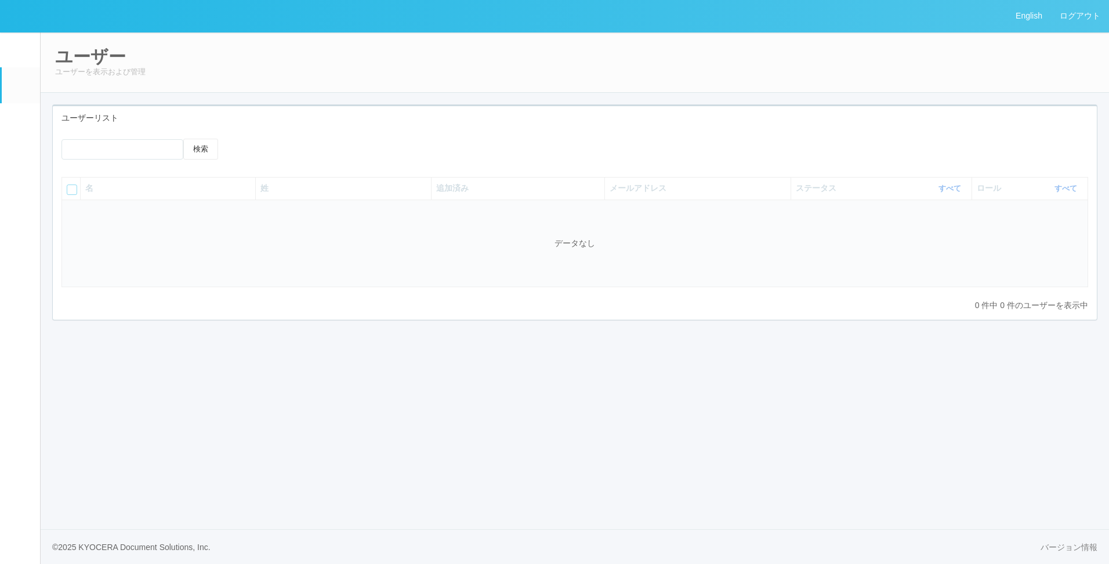
drag, startPoint x: 129, startPoint y: 138, endPoint x: 122, endPoint y: 138, distance: 7.6
click at [125, 139] on div "検索 名 姓 追加済み メールアドレス ステータス すべて 表示 すべて 有効 登録済み 無効 ロール すべて 表示 すべて 管理者 カスタマー サポート デ…" at bounding box center [575, 225] width 1044 height 190
click at [79, 150] on input "emailSearch" at bounding box center [123, 149] width 122 height 20
paste input "坂本　弘喜"
click at [208, 151] on button "検索" at bounding box center [200, 149] width 35 height 21
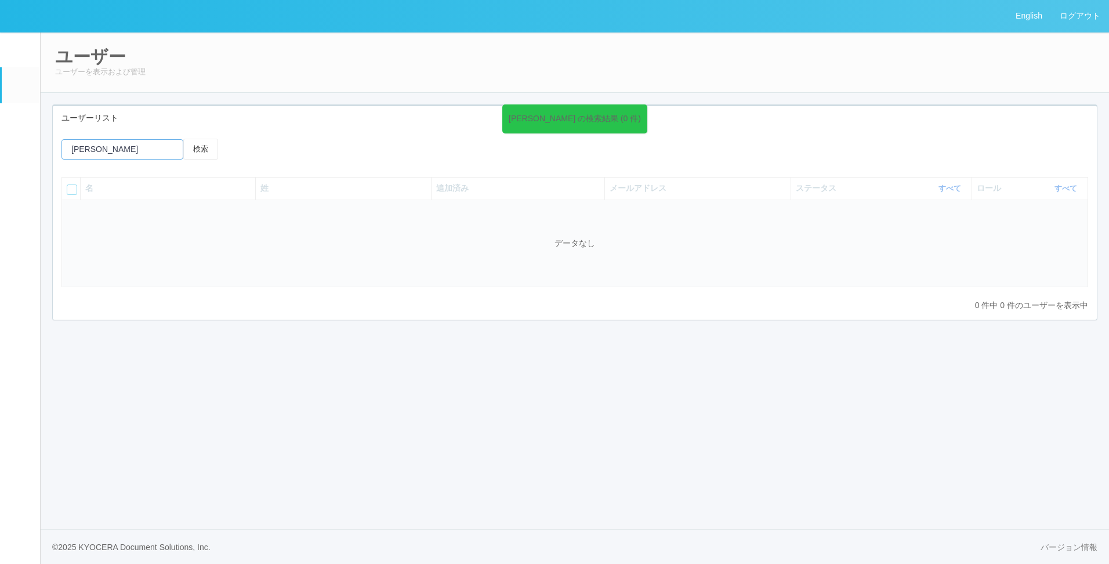
drag, startPoint x: 93, startPoint y: 149, endPoint x: -30, endPoint y: 160, distance: 123.5
click at [0, 160] on html "English ログアウト イベントログ ユーザー ターミナル パッケージ メンテナンス通知 クライアントリンク アラート設定 コンテンツプリント ドキュメン…" at bounding box center [554, 282] width 1109 height 564
type input "弘喜"
click at [183, 139] on button "検索" at bounding box center [200, 149] width 35 height 21
click at [191, 153] on button "検索" at bounding box center [200, 149] width 35 height 21
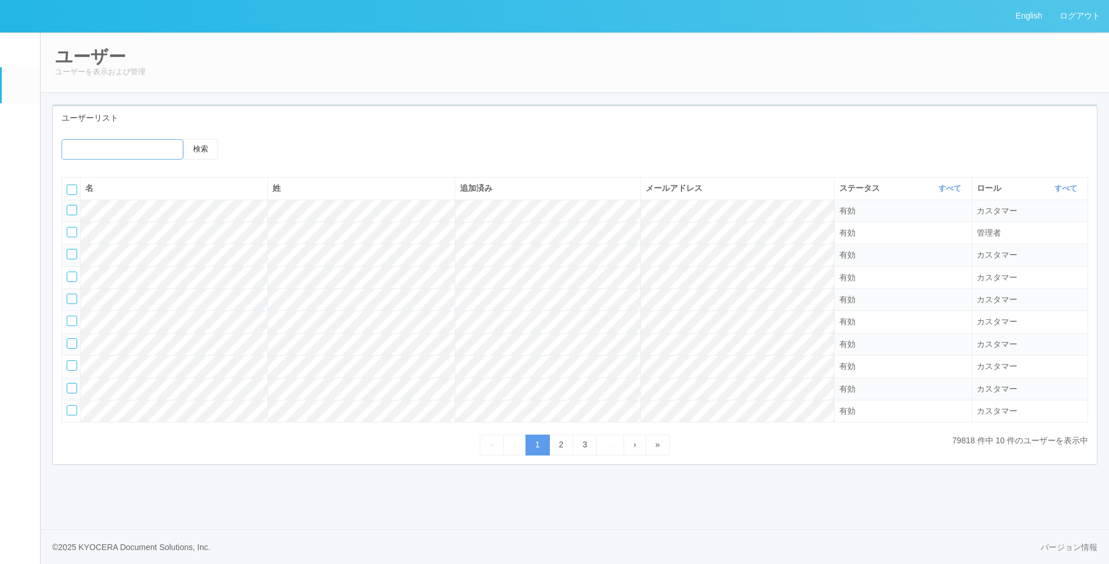
click at [135, 140] on input "emailSearch" at bounding box center [123, 149] width 122 height 20
paste input "坂本　弘喜"
click at [183, 139] on button "検索" at bounding box center [200, 149] width 35 height 21
drag, startPoint x: 100, startPoint y: 147, endPoint x: -2, endPoint y: 153, distance: 101.7
click at [0, 153] on html "English ログアウト イベントログ ユーザー ターミナル パッケージ メンテナンス通知 クライアントリンク アラート設定 コンテンツプリント ドキュメン…" at bounding box center [554, 282] width 1109 height 564
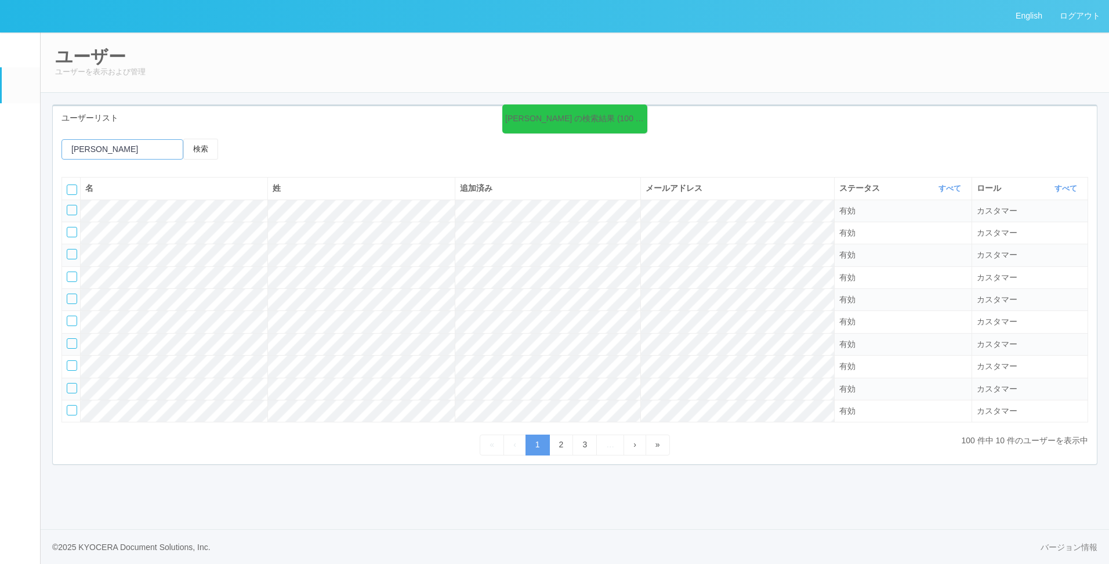
paste input "弘喜"
click at [183, 139] on button "検索" at bounding box center [200, 149] width 35 height 21
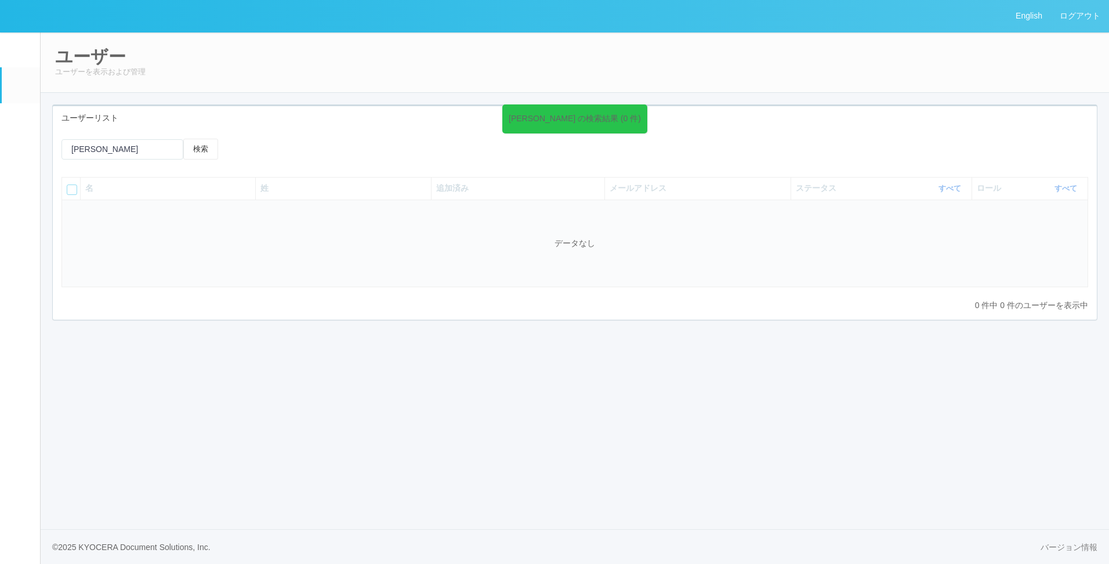
click at [644, 110] on icon at bounding box center [645, 111] width 2 height 9
click at [644, 113] on icon at bounding box center [645, 111] width 2 height 9
click at [161, 144] on input "emailSearch" at bounding box center [123, 149] width 122 height 20
type input "弘"
click at [183, 139] on button "検索" at bounding box center [200, 149] width 35 height 21
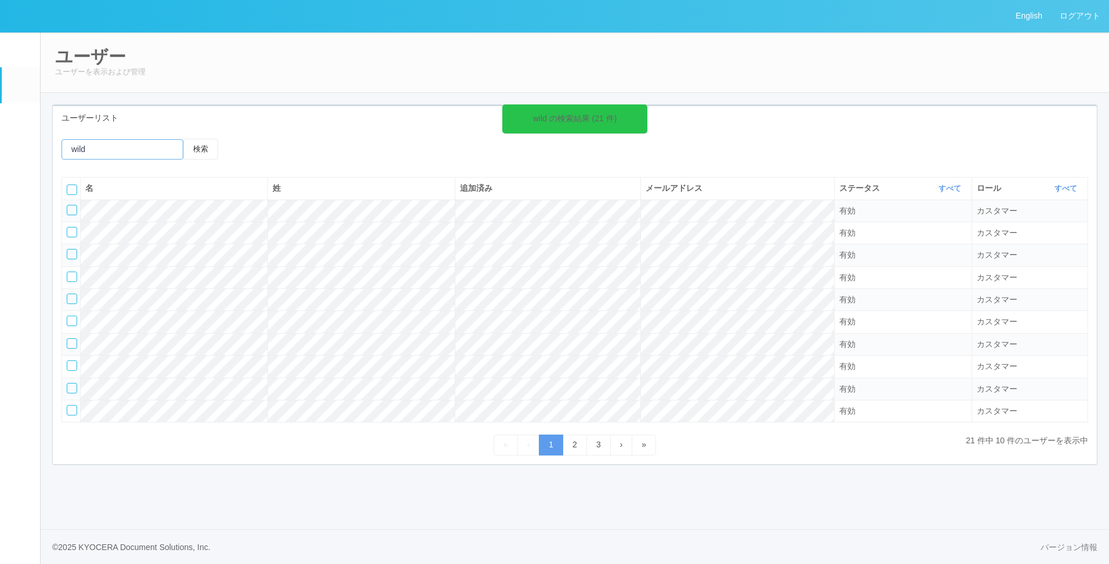
click at [104, 146] on input "emailSearch" at bounding box center [123, 149] width 122 height 20
type input "wild_"
click at [183, 139] on button "検索" at bounding box center [200, 149] width 35 height 21
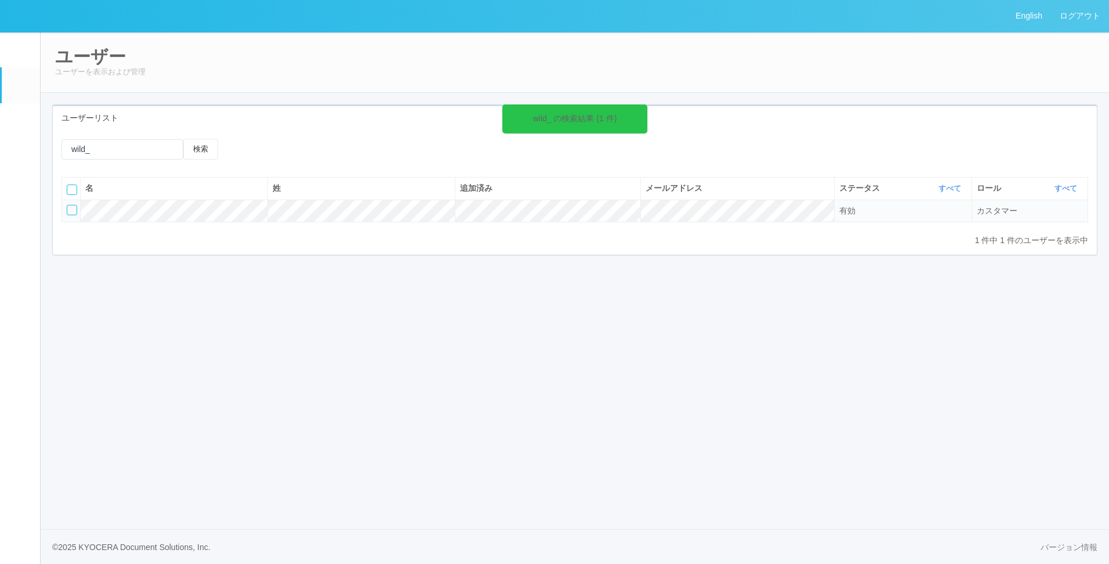
click at [68, 211] on div at bounding box center [72, 210] width 10 height 10
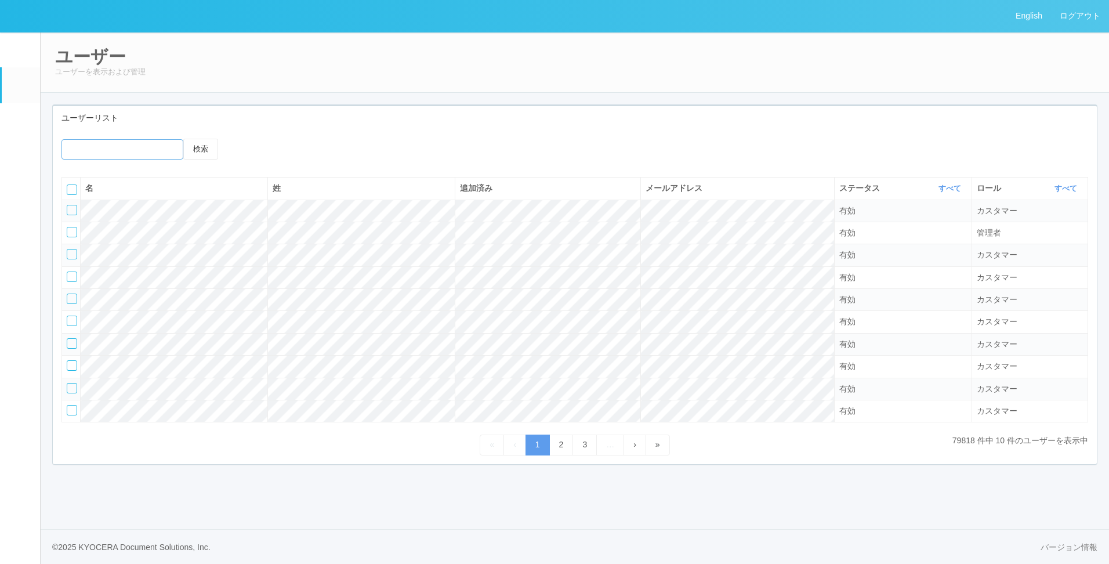
click at [122, 153] on input "emailSearch" at bounding box center [123, 149] width 122 height 20
type input "wild_"
click at [183, 139] on button "検索" at bounding box center [200, 149] width 35 height 21
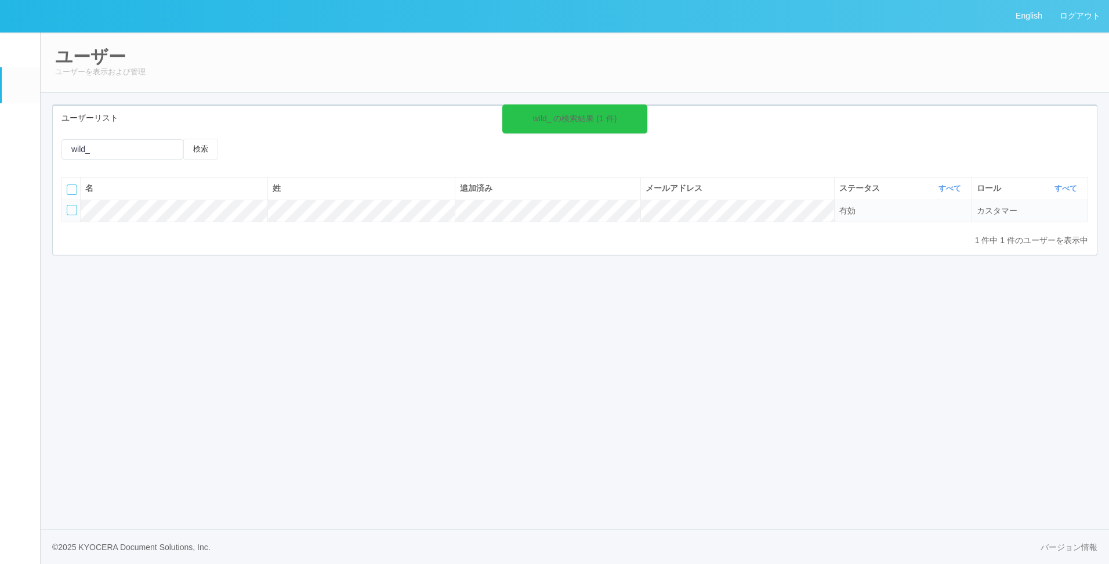
click at [74, 213] on div at bounding box center [72, 210] width 10 height 10
click at [290, 149] on icon at bounding box center [290, 149] width 0 height 0
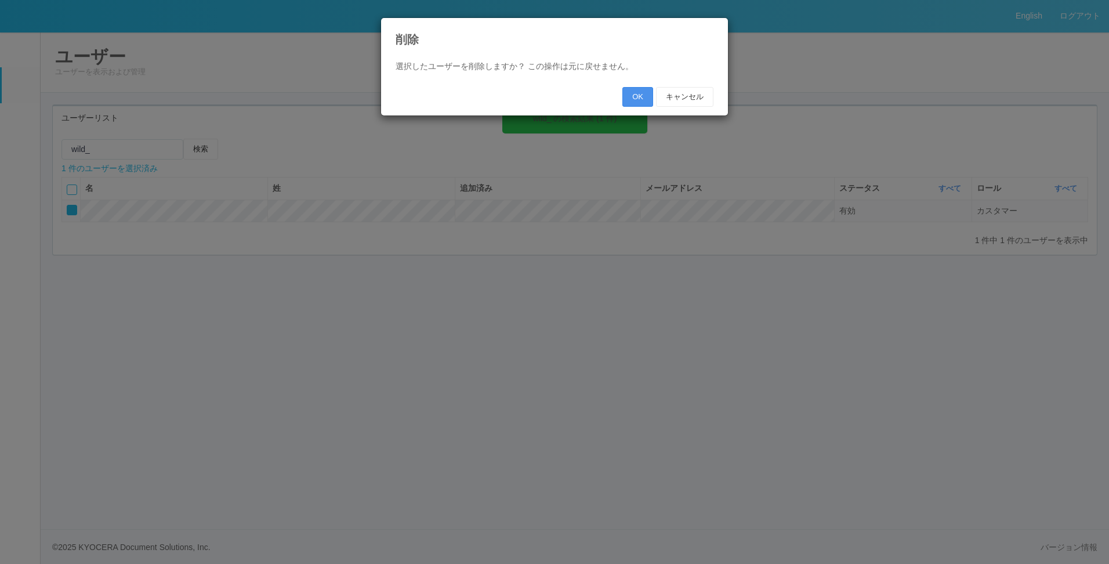
click at [626, 99] on button "OK" at bounding box center [638, 97] width 31 height 20
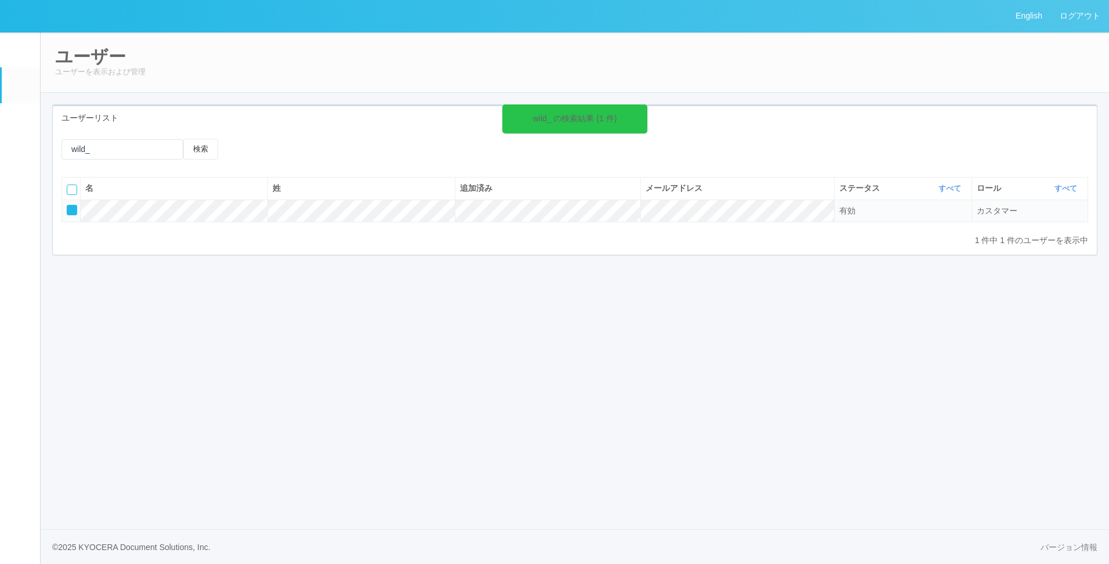
click at [644, 113] on icon at bounding box center [645, 111] width 2 height 9
click at [215, 124] on div "ユーザーリスト" at bounding box center [575, 118] width 1044 height 24
click at [644, 109] on icon at bounding box center [645, 111] width 2 height 9
click at [209, 121] on div "ユーザーリスト" at bounding box center [575, 118] width 1044 height 24
click at [207, 154] on button "検索" at bounding box center [200, 149] width 35 height 21
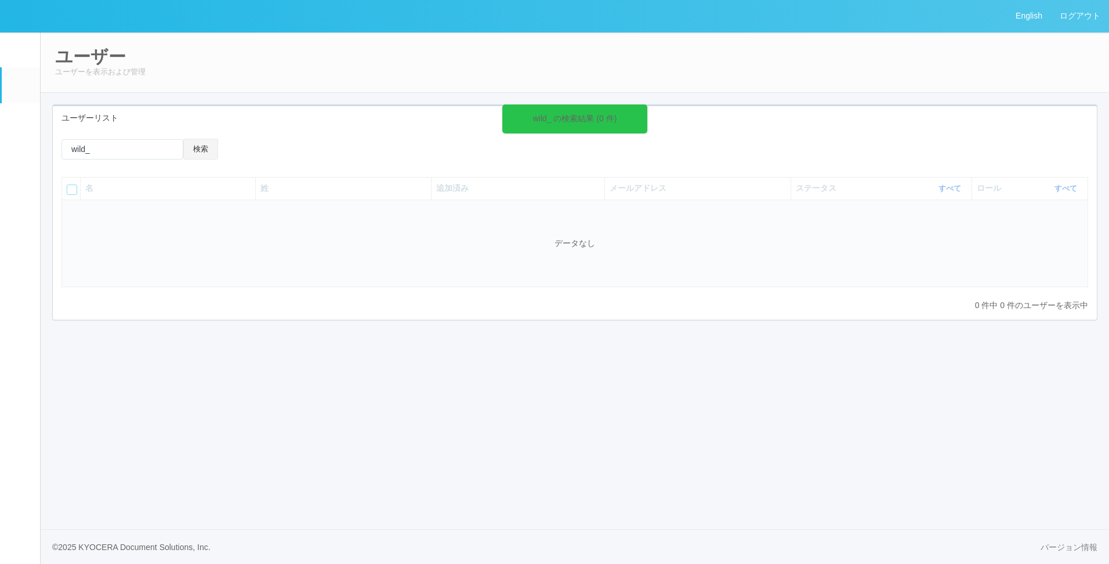
click at [207, 154] on button "検索" at bounding box center [200, 149] width 35 height 21
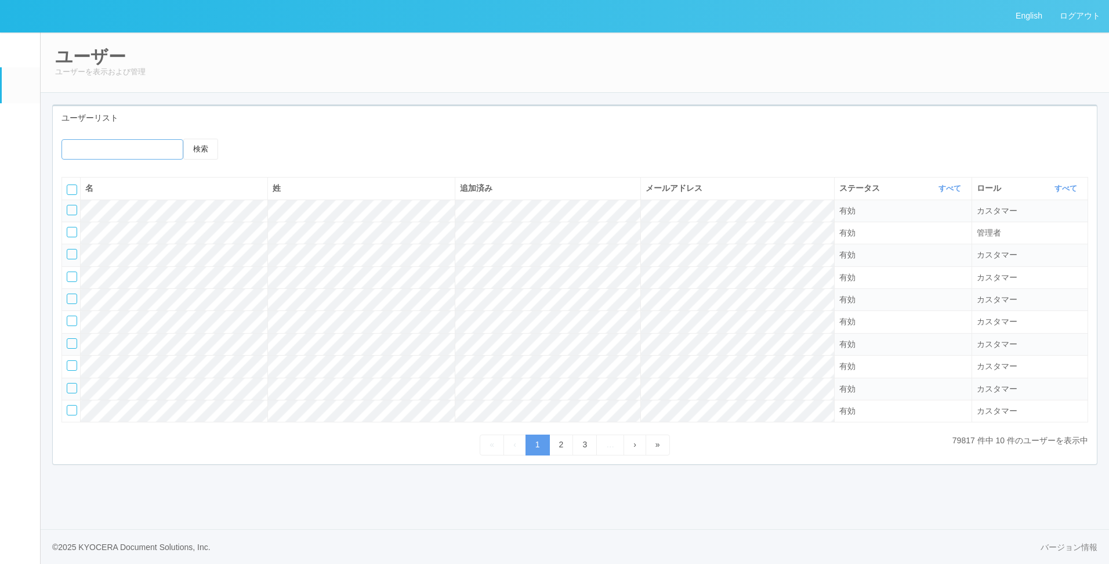
click at [130, 153] on input "emailSearch" at bounding box center [123, 149] width 122 height 20
click at [183, 139] on button "検索" at bounding box center [200, 149] width 35 height 21
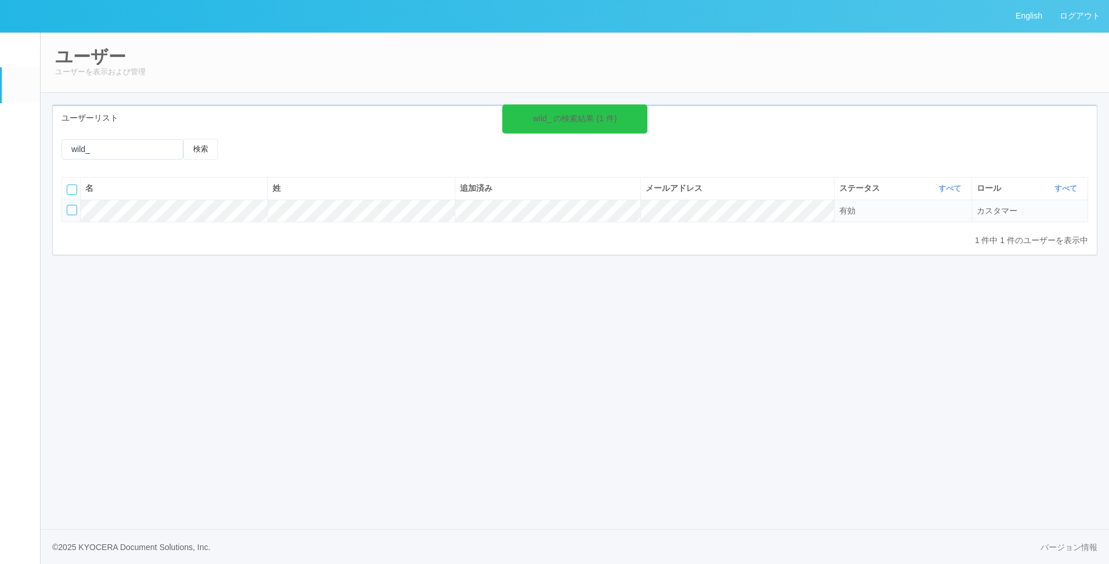
click at [644, 108] on icon at bounding box center [645, 111] width 2 height 9
click at [644, 112] on icon at bounding box center [645, 111] width 2 height 9
click at [635, 109] on div "wild_ の検索結果 (1 件)" at bounding box center [574, 118] width 145 height 29
click at [638, 111] on div "wild_ の検索結果 (1 件)" at bounding box center [574, 118] width 145 height 29
click at [644, 111] on icon at bounding box center [645, 111] width 2 height 9
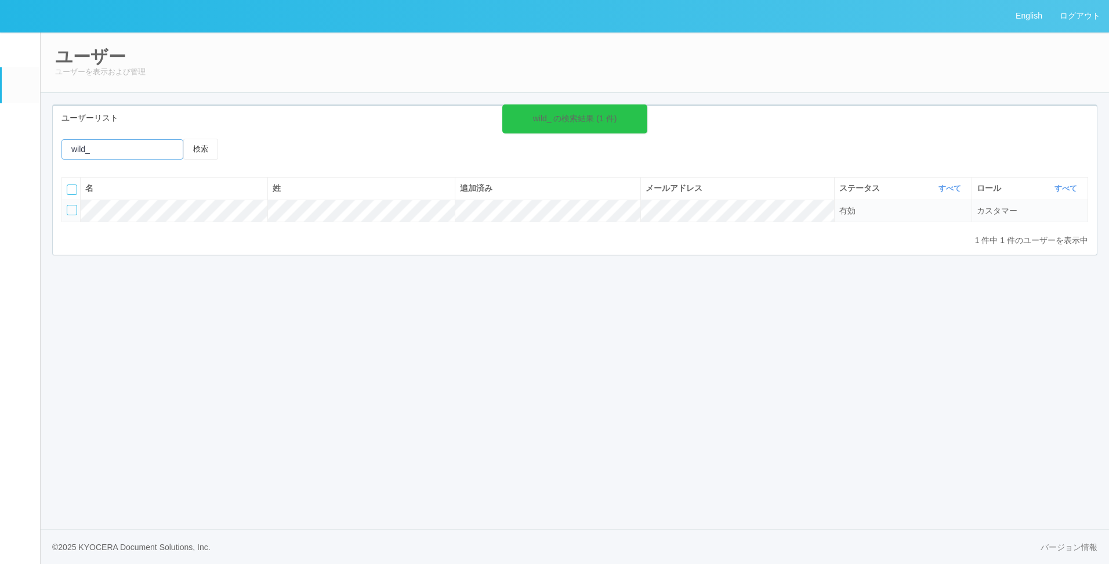
click at [123, 143] on input "emailSearch" at bounding box center [123, 149] width 122 height 20
type input "w"
type input "aka"
click at [183, 139] on button "検索" at bounding box center [200, 149] width 35 height 21
click at [644, 108] on icon at bounding box center [645, 111] width 2 height 9
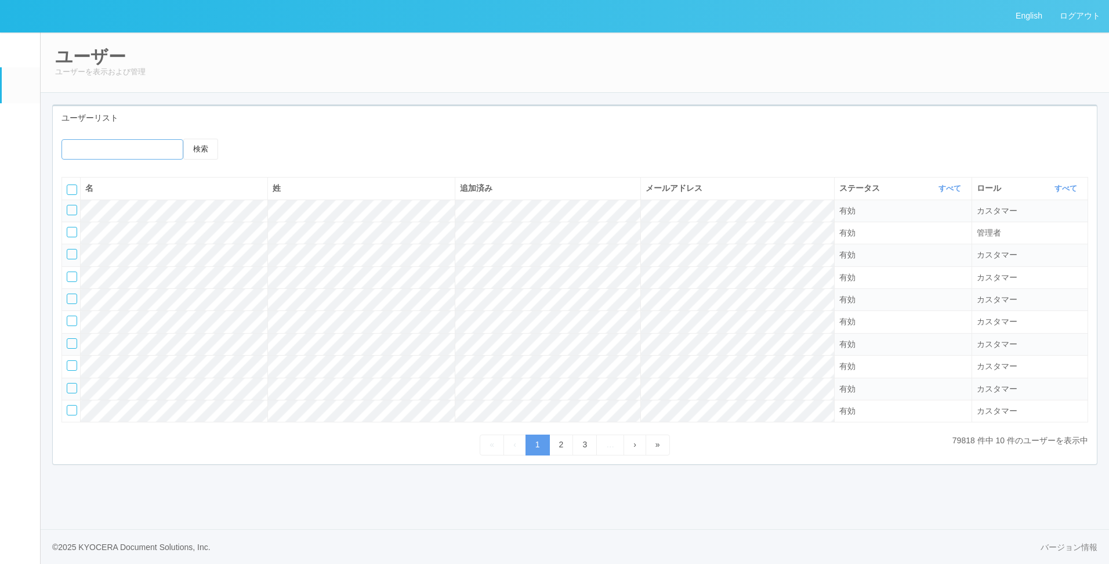
click at [125, 146] on input "emailSearch" at bounding box center [123, 149] width 122 height 20
type input "y"
type input "ando"
click at [183, 139] on button "検索" at bounding box center [200, 149] width 35 height 21
click at [561, 444] on link "2" at bounding box center [561, 445] width 24 height 20
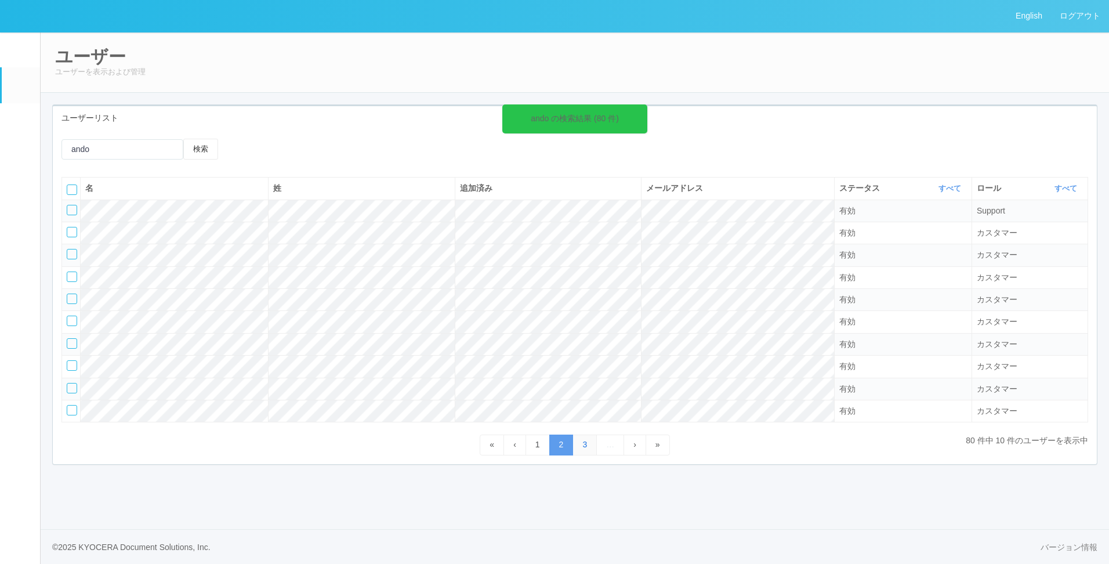
click at [581, 445] on link "3" at bounding box center [585, 445] width 24 height 20
click at [581, 445] on link "4" at bounding box center [585, 445] width 24 height 20
click at [581, 445] on link "5" at bounding box center [585, 445] width 24 height 20
click at [581, 445] on link "6" at bounding box center [585, 445] width 24 height 20
click at [581, 445] on link "7" at bounding box center [585, 445] width 24 height 20
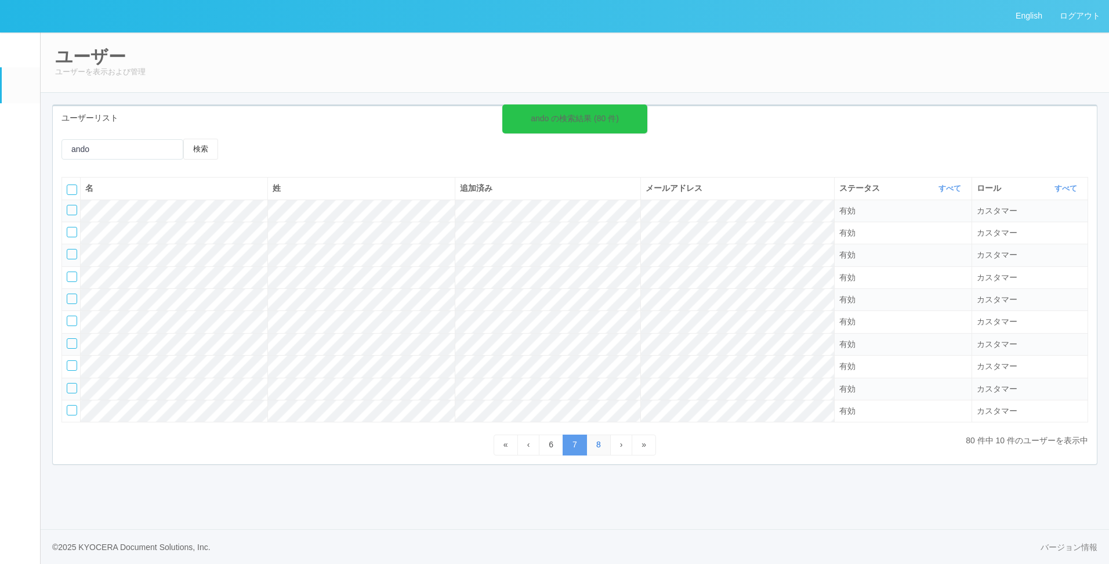
click at [596, 447] on link "8" at bounding box center [599, 445] width 24 height 20
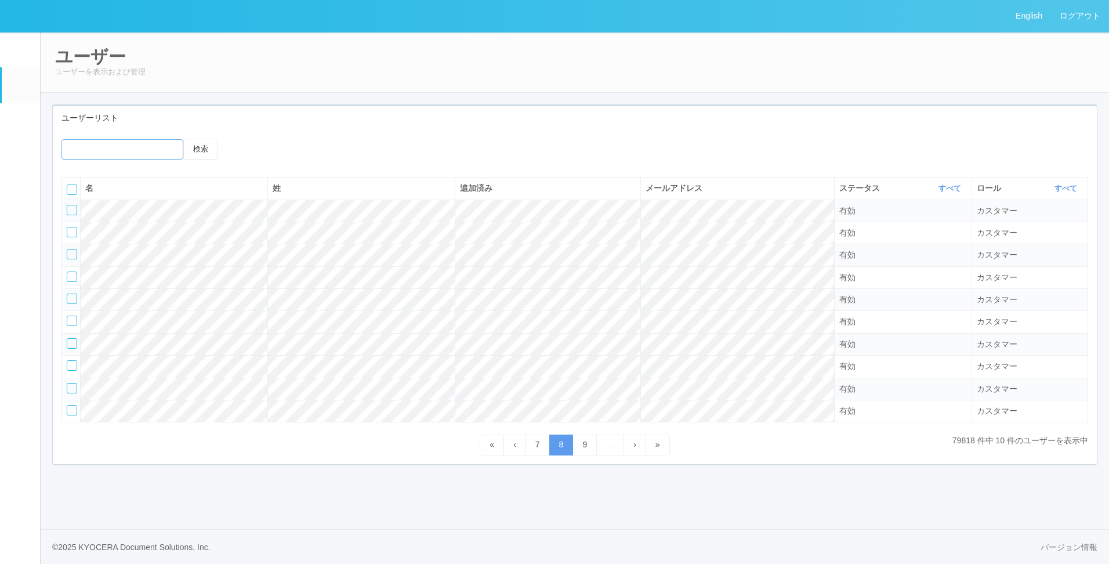
drag, startPoint x: 104, startPoint y: 156, endPoint x: 124, endPoint y: 151, distance: 21.0
click at [104, 155] on input "emailSearch" at bounding box center [123, 149] width 122 height 20
click at [183, 139] on button "検索" at bounding box center [200, 149] width 35 height 21
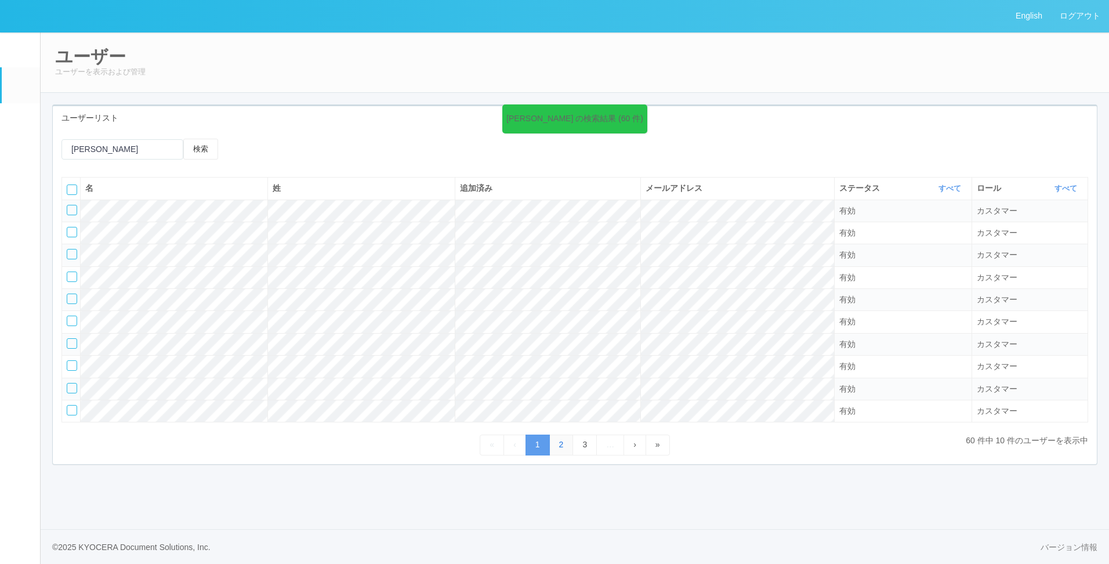
click at [559, 446] on link "2" at bounding box center [561, 445] width 24 height 20
click at [584, 444] on link "3" at bounding box center [585, 445] width 24 height 20
drag, startPoint x: 133, startPoint y: 149, endPoint x: 122, endPoint y: 149, distance: 11.0
click at [133, 149] on input "emailSearch" at bounding box center [123, 149] width 122 height 20
drag, startPoint x: 81, startPoint y: 149, endPoint x: -68, endPoint y: 147, distance: 149.7
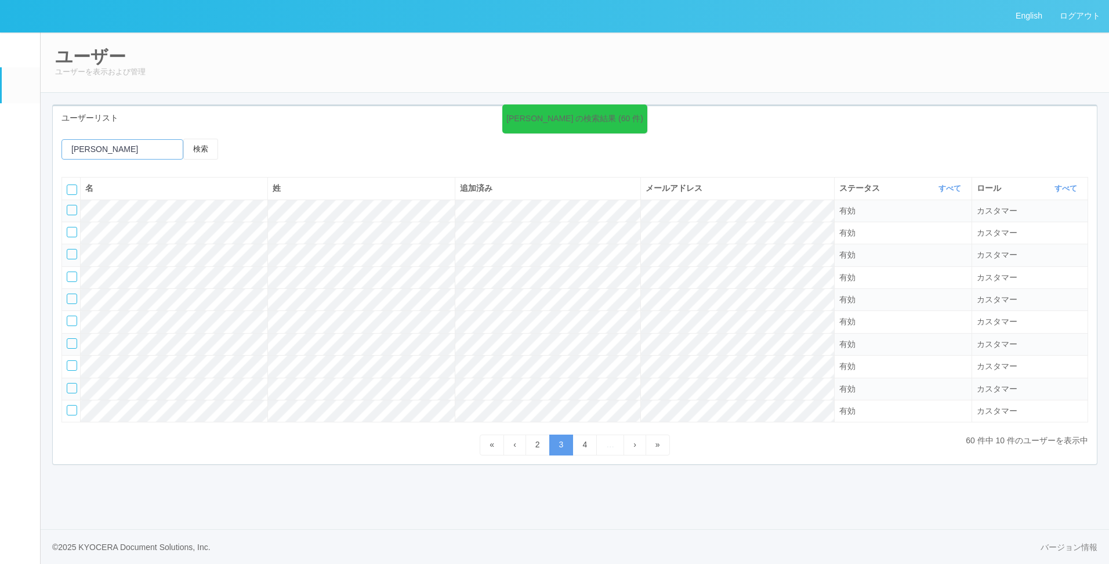
click at [0, 147] on html "English ログアウト イベントログ ユーザー ターミナル パッケージ メンテナンス通知 クライアントリンク アラート設定 コンテンツプリント ドキュメン…" at bounding box center [554, 282] width 1109 height 564
click at [115, 154] on input "emailSearch" at bounding box center [123, 149] width 122 height 20
drag, startPoint x: 131, startPoint y: 146, endPoint x: 26, endPoint y: 149, distance: 105.1
click at [26, 149] on div "English ログアウト イベントログ ユーザー ターミナル パッケージ メンテナンス通知 クライアントリンク アラート設定 コンテンツプリント ドキュメン…" at bounding box center [554, 282] width 1109 height 564
paste input "inductance147@yahoo.co.jp"
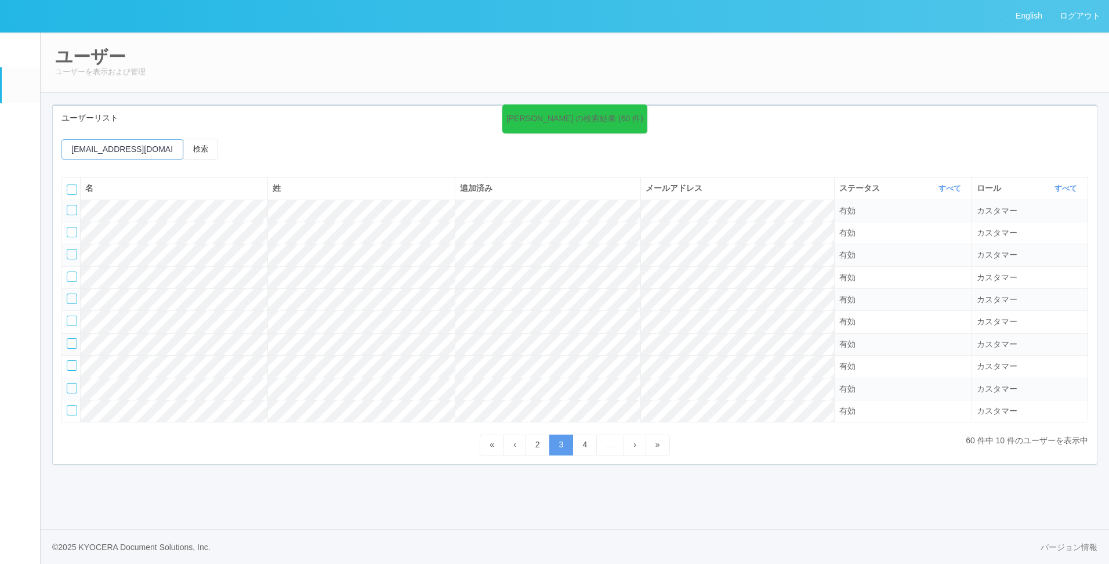
scroll to position [0, 12]
type input "inductance147@yahoo.co.jp"
click at [196, 150] on button "検索" at bounding box center [200, 149] width 35 height 21
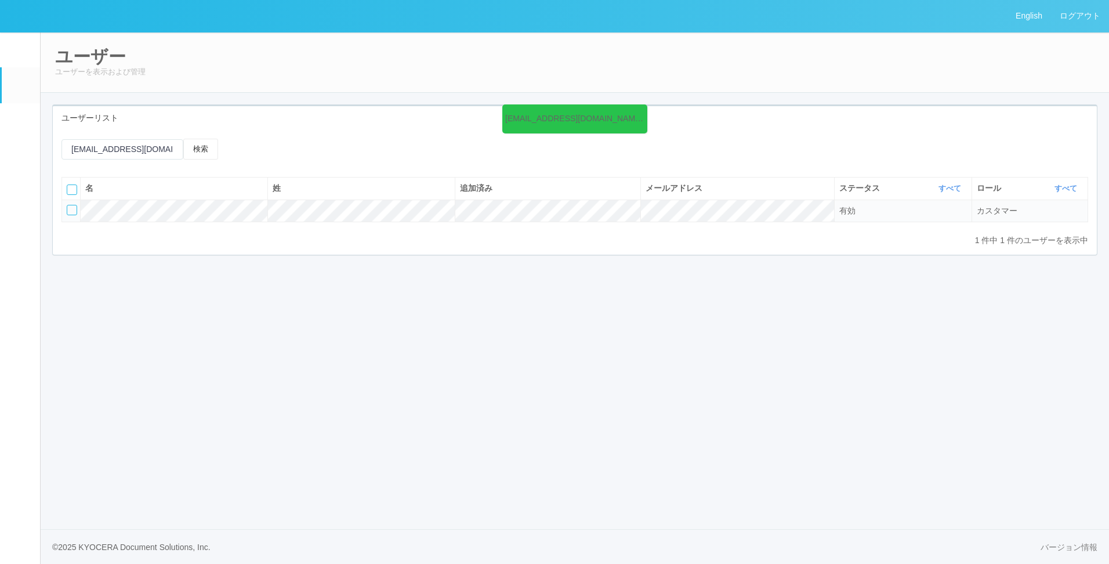
click at [451, 231] on div "名 姓 追加済み メールアドレス ステータス すべて 表示 すべて 有効 登録済み 無効 ロール すべて 表示 すべて 管理者 カスタマー サポート 有効 カ…" at bounding box center [575, 205] width 1027 height 57
click at [343, 231] on div "名 姓 追加済み メールアドレス ステータス すべて 表示 すべて 有効 登録済み 無効 ロール すべて 表示 すべて 管理者 カスタマー サポート 有効 カ…" at bounding box center [575, 205] width 1027 height 57
click at [652, 214] on tr "有効 カスタマー" at bounding box center [575, 211] width 1026 height 22
drag, startPoint x: 342, startPoint y: 223, endPoint x: 632, endPoint y: 245, distance: 291.0
click at [631, 246] on div "inductance147@yahoo.co.jp の検索結果 (1 件) 検索 名 姓 追加済み メールアドレス ステータス すべて 表示 すべて 有効 登…" at bounding box center [575, 192] width 1044 height 125
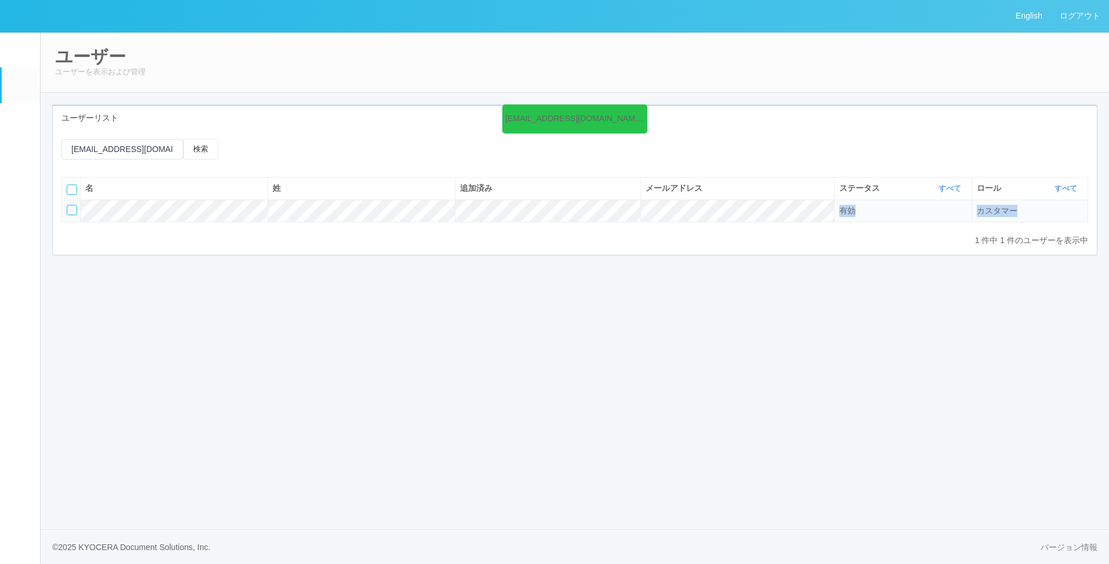
click at [969, 214] on tr "有効 カスタマー" at bounding box center [575, 211] width 1026 height 22
drag, startPoint x: 456, startPoint y: 296, endPoint x: 452, endPoint y: 301, distance: 6.6
click at [453, 301] on div "English ログアウト イベントログ ユーザー ターミナル パッケージ メンテナンス通知 クライアントリンク アラート設定 コンテンツプリント ドキュメン…" at bounding box center [554, 282] width 1109 height 564
click at [968, 103] on div "ユーザー ユーザーを表示および管理 ユーザーリスト inductance147@yahoo.co.jp の検索結果 (1 件) 検索 名 姓 追加済み メール…" at bounding box center [575, 155] width 1069 height 247
click at [866, 60] on h2 "ユーザー" at bounding box center [575, 56] width 1040 height 19
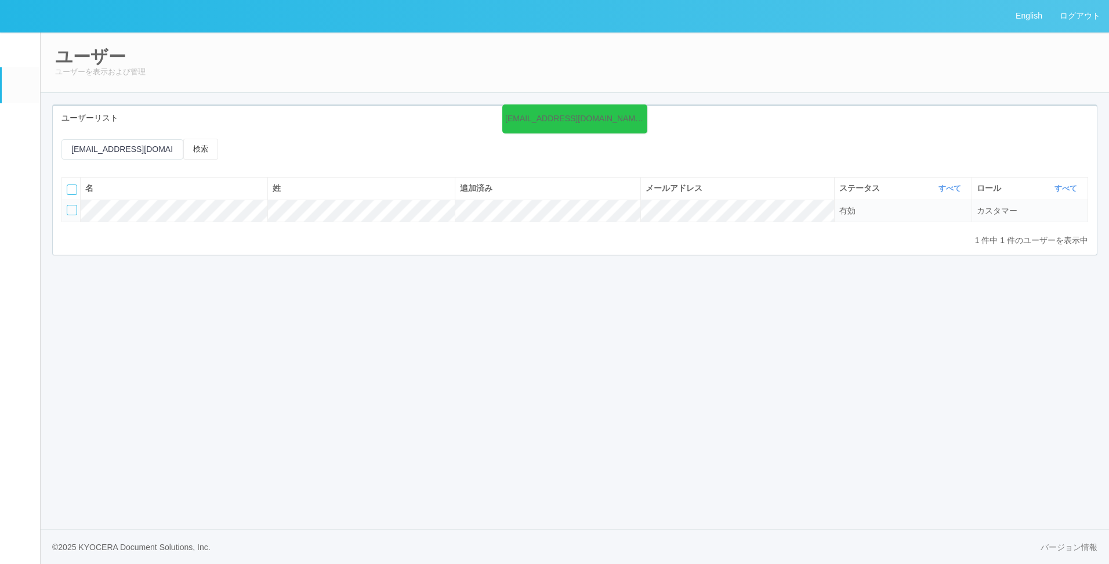
click at [557, 288] on div "English ログアウト イベントログ ユーザー ターミナル パッケージ メンテナンス通知 クライアントリンク アラート設定 コンテンツプリント ドキュメン…" at bounding box center [554, 282] width 1109 height 564
click at [297, 251] on div "inductance147@yahoo.co.jp の検索結果 (1 件) 検索 名 姓 追加済み メールアドレス ステータス すべて 表示 すべて 有効 登…" at bounding box center [575, 192] width 1044 height 125
click at [292, 115] on div "ユーザーリスト" at bounding box center [575, 118] width 1044 height 24
click at [1088, 12] on link "ログアウト" at bounding box center [1080, 16] width 58 height 32
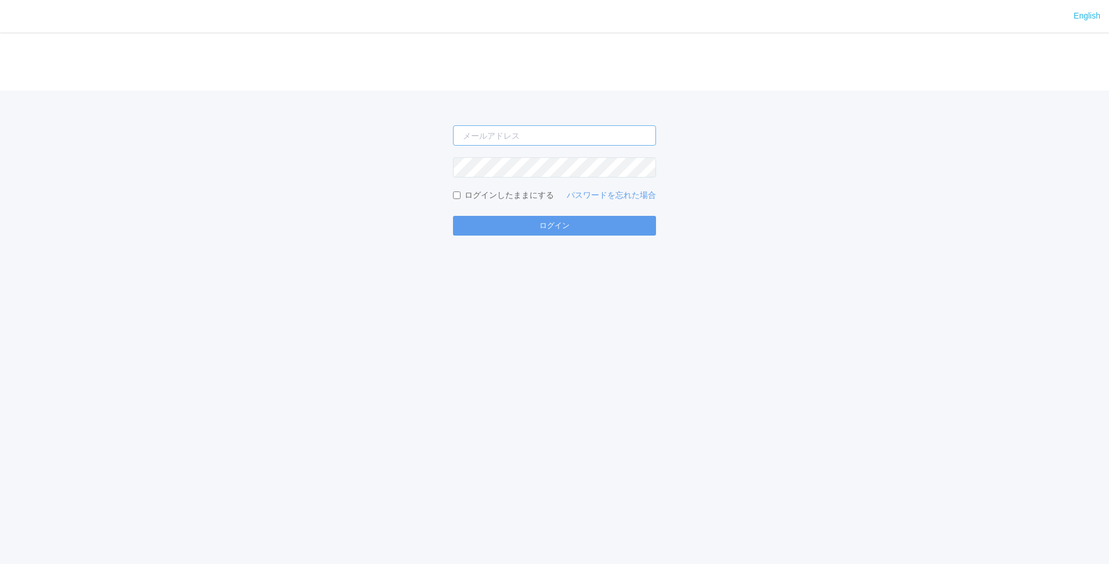
type input "shuhei.otsuki@dj.kyocera.com"
drag, startPoint x: 216, startPoint y: 376, endPoint x: 216, endPoint y: 370, distance: 6.4
click at [216, 375] on div "English ログイン shuhei.otsuki@dj.kyocera.com ログインしたままにする パスワードを忘れた場合 ログイン" at bounding box center [554, 282] width 1109 height 564
click at [367, 335] on div "English ログイン shuhei.otsuki@dj.kyocera.com ログインしたままにする パスワードを忘れた場合 ログイン" at bounding box center [554, 282] width 1109 height 564
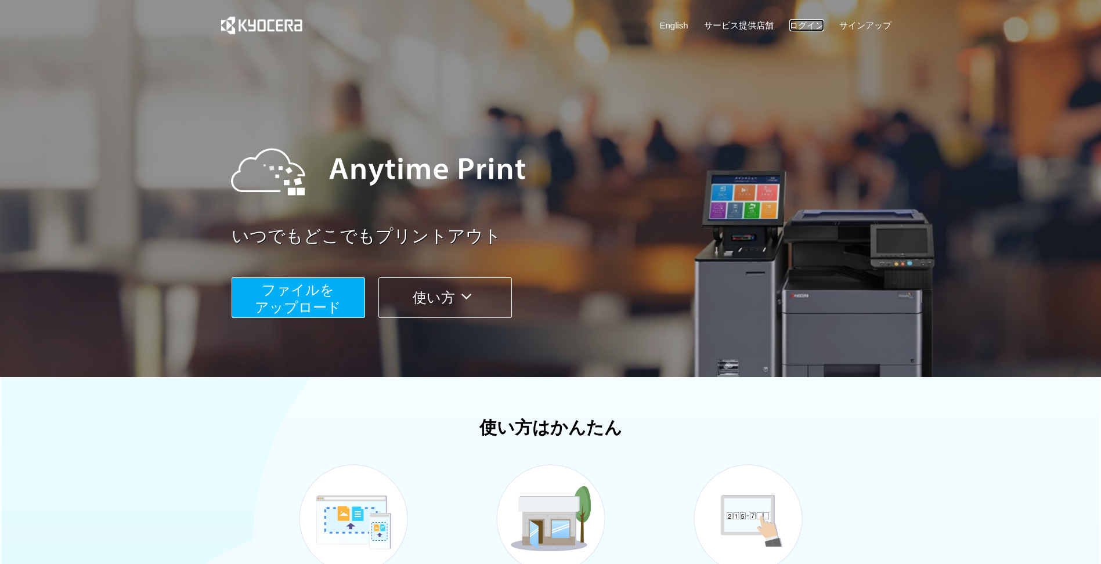
click at [808, 29] on link "ログイン" at bounding box center [806, 25] width 35 height 12
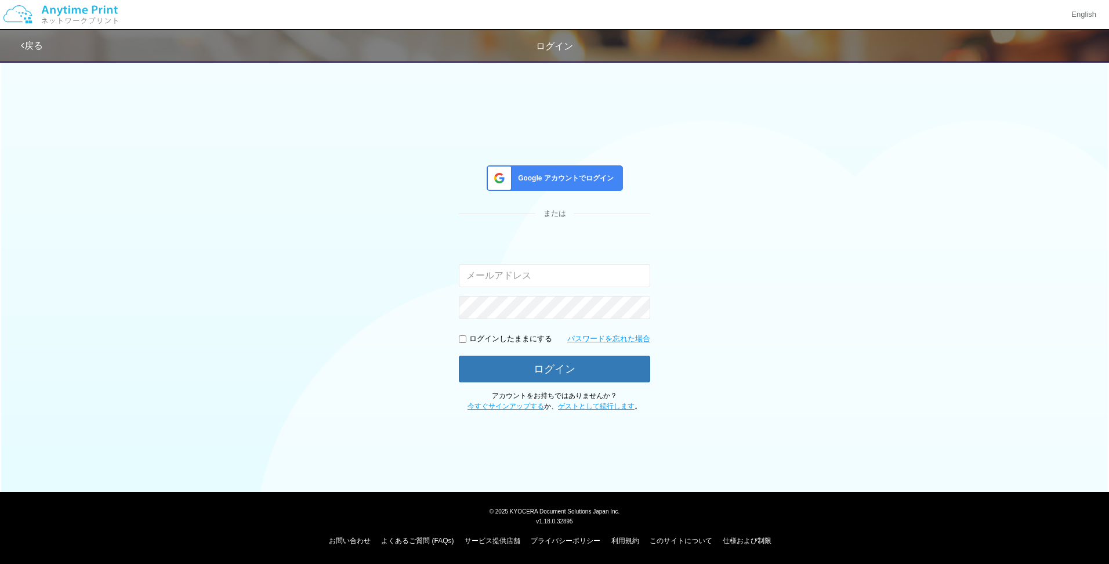
type input "shuhei.otsuki@dj.kyocera.com"
click at [547, 182] on span "Google アカウントでログイン" at bounding box center [563, 178] width 100 height 10
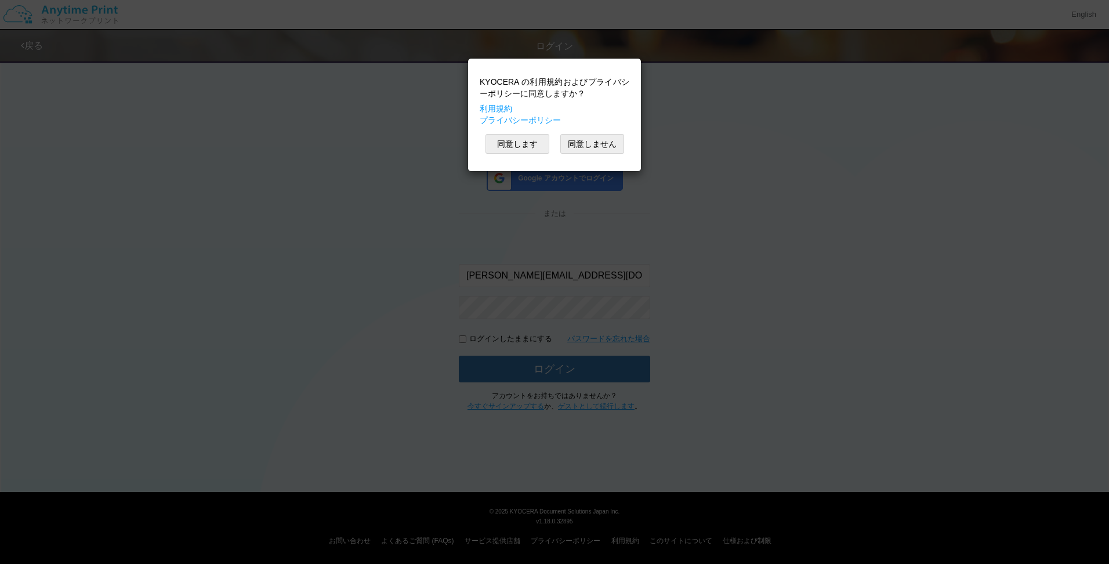
click at [659, 120] on div "KYOCERA の利用規約およびプライバシーポリシーに同意しますか？ 利用規約 プライバシーポリシー 同意します 同意しません" at bounding box center [554, 282] width 1109 height 564
click at [643, 125] on div "KYOCERA の利用規約およびプライバシーポリシーに同意しますか？ 利用規約 プライバシーポリシー 同意します 同意しません" at bounding box center [554, 282] width 1109 height 564
click at [613, 137] on button "同意しません" at bounding box center [592, 144] width 64 height 20
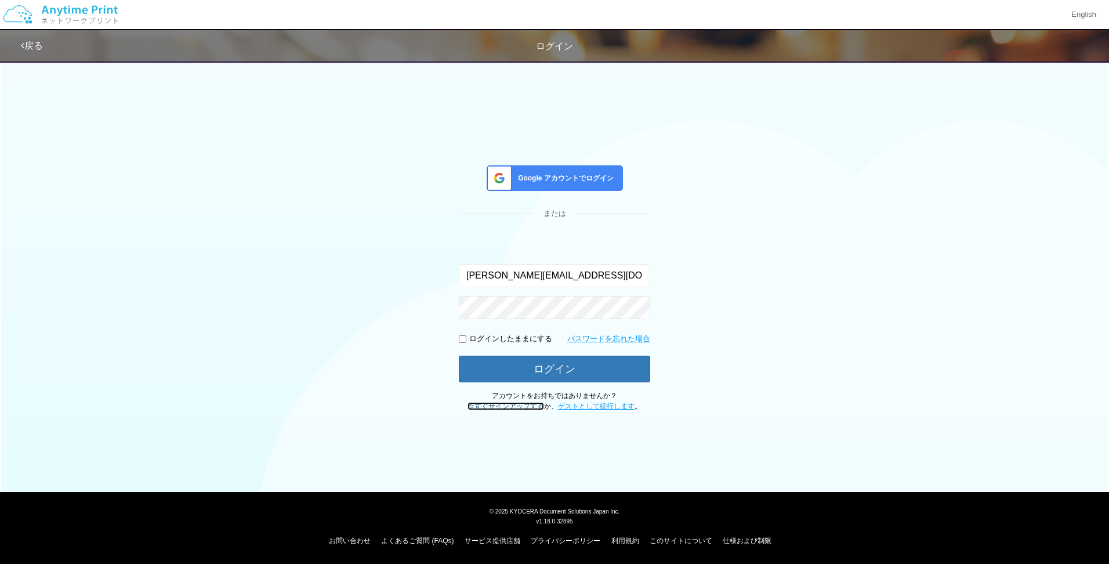
click at [531, 403] on link "今すぐサインアップする" at bounding box center [506, 406] width 77 height 8
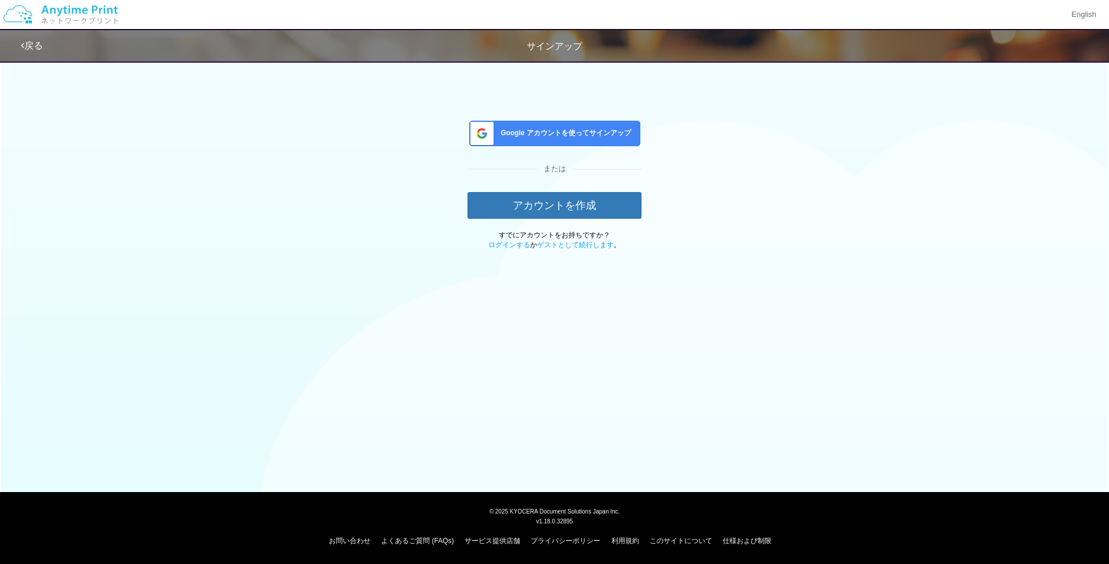
click at [540, 139] on div "Google アカウントを使ってサインアップ" at bounding box center [554, 134] width 171 height 26
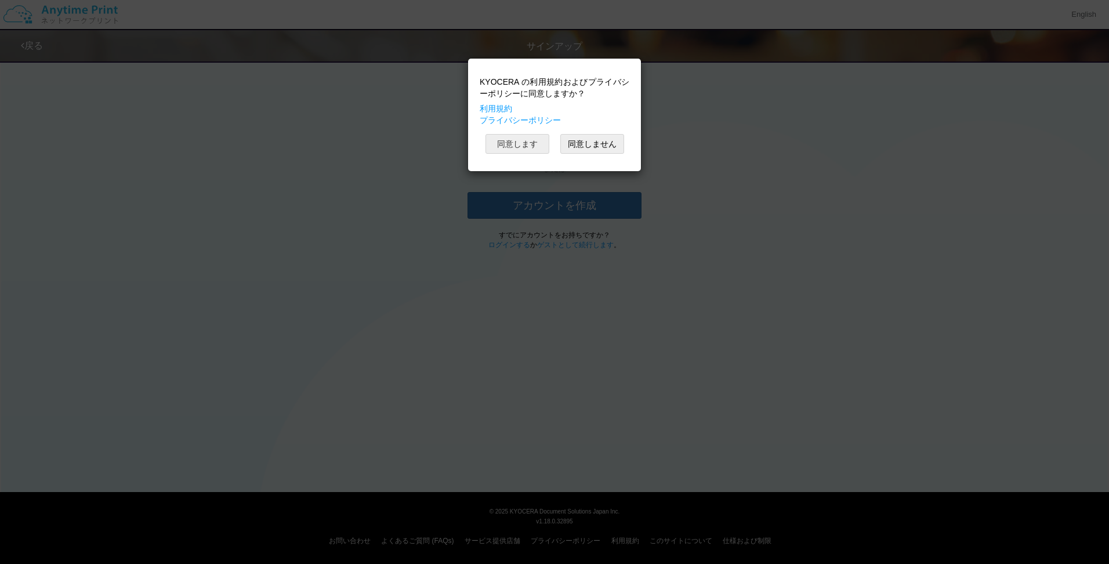
click at [501, 145] on button "同意します" at bounding box center [518, 144] width 64 height 20
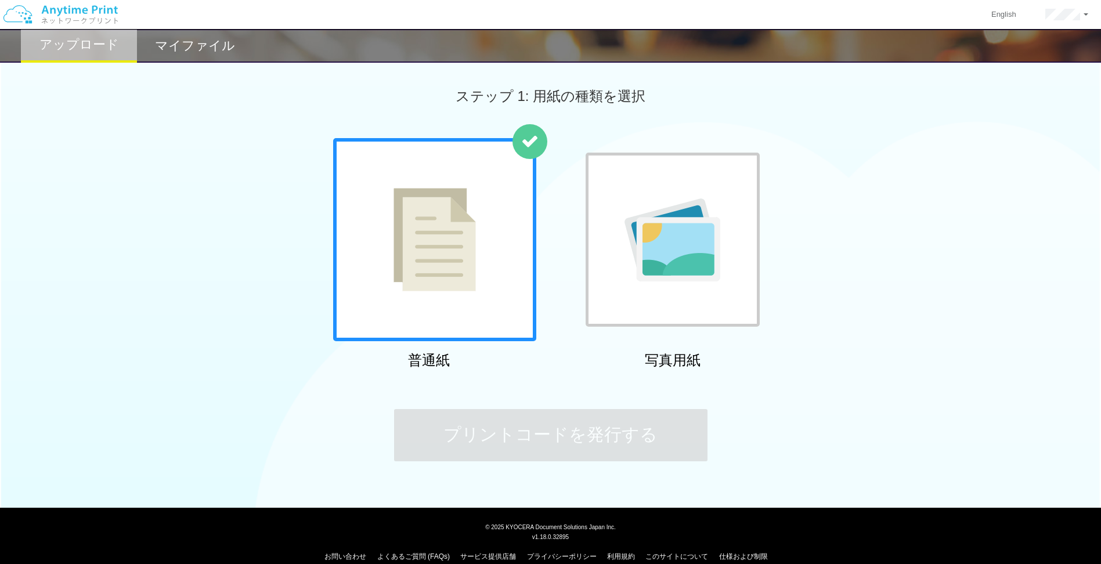
click at [904, 274] on div "普通紙 写真用紙" at bounding box center [550, 256] width 1101 height 236
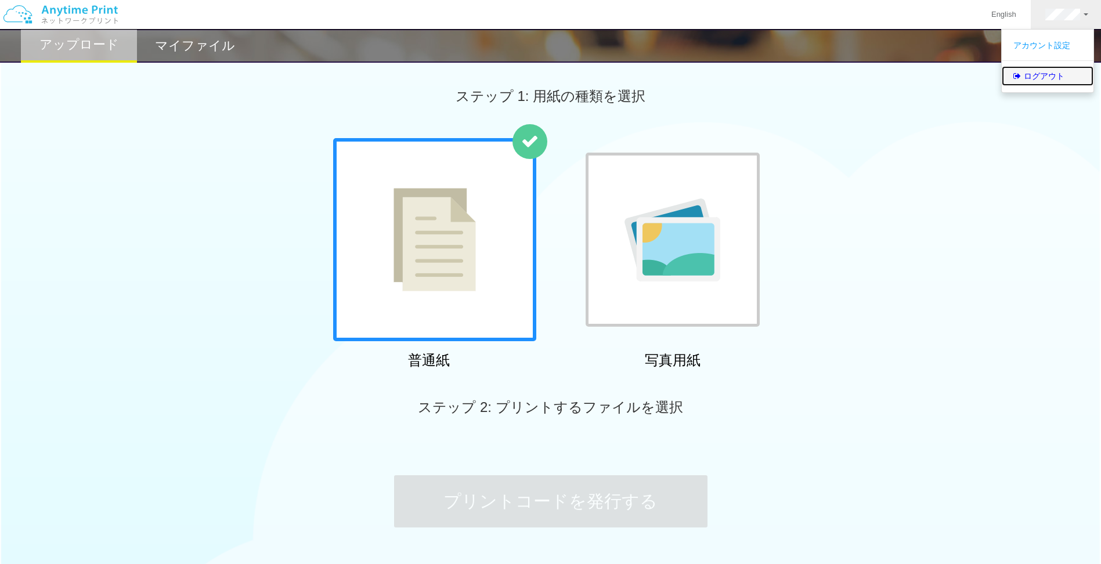
click at [1026, 81] on link "ログアウト" at bounding box center [1047, 76] width 92 height 20
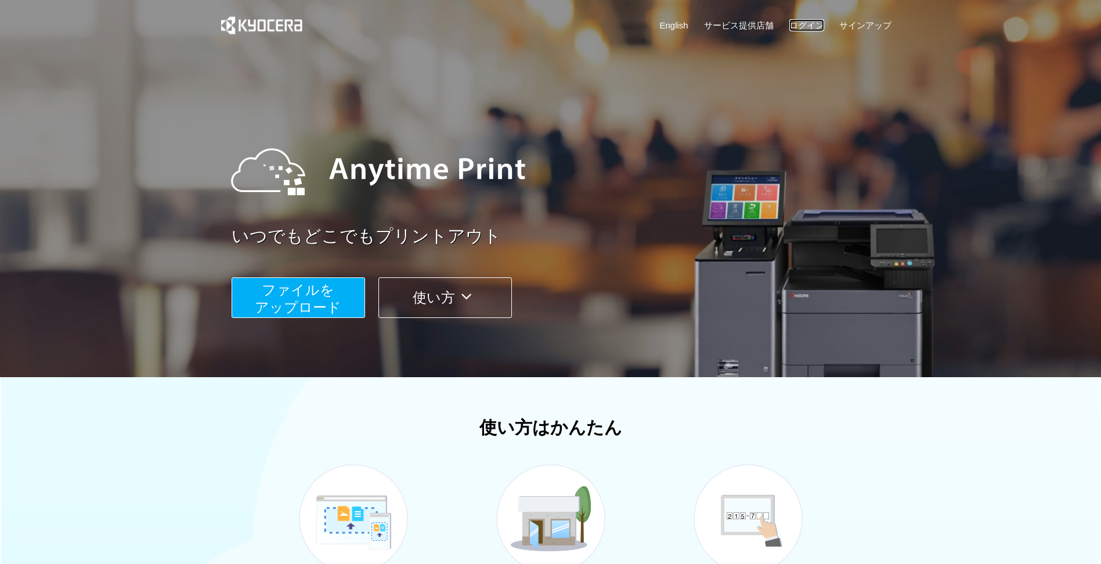
click at [797, 27] on link "ログイン" at bounding box center [806, 25] width 35 height 12
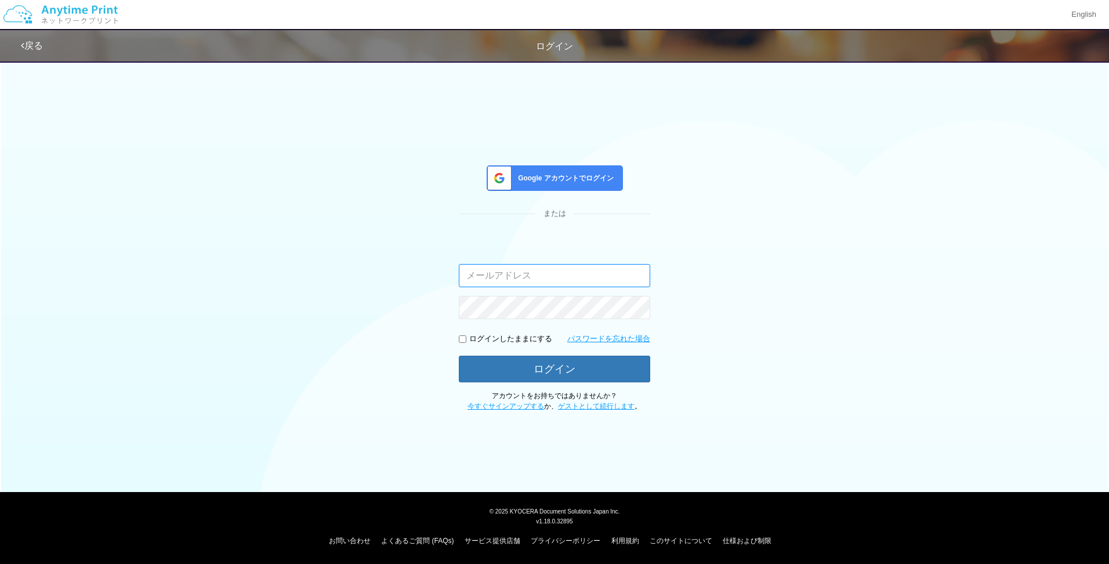
type input "shuhei.otsuki@dj.kyocera.com"
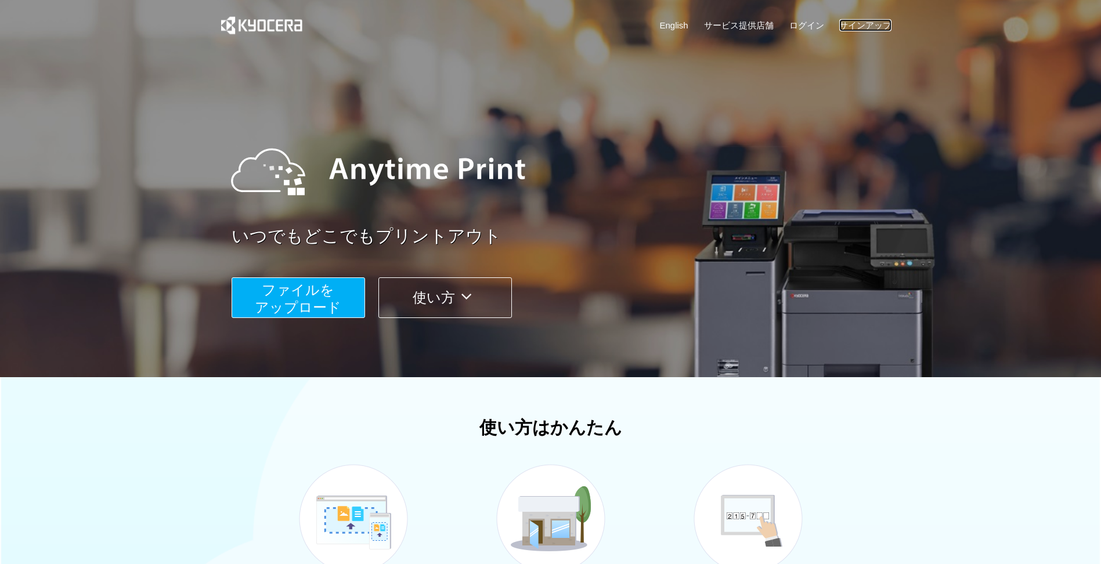
click at [853, 28] on link "サインアップ" at bounding box center [865, 25] width 52 height 12
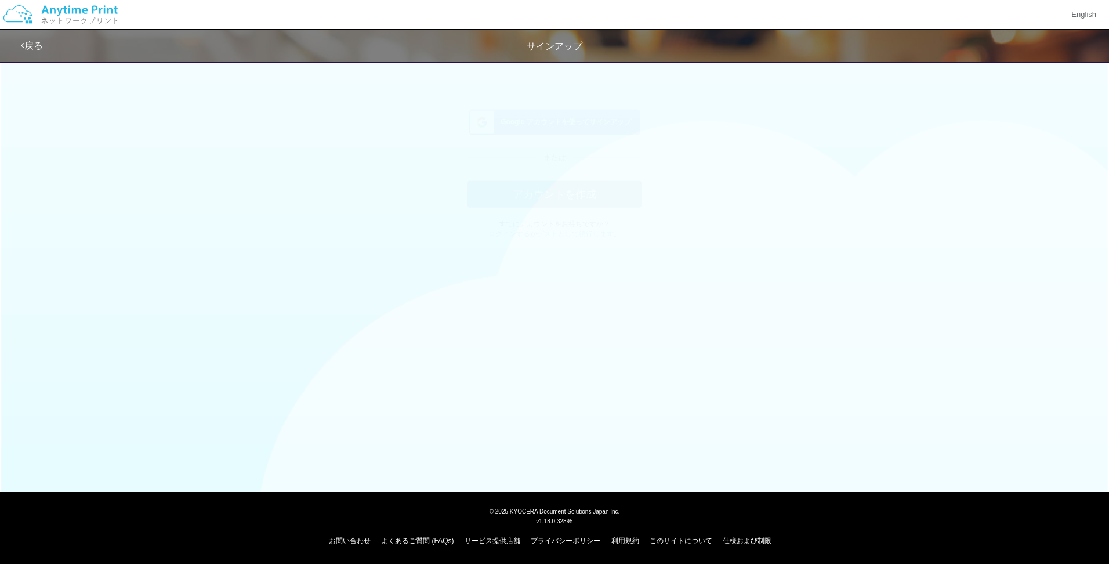
click at [664, 295] on div "戻る サインアップ Google アカウントを使ってサインアップ または アカウントを作成 すでにアカウントをお持ちですか？ ログインする か ゲストとして続…" at bounding box center [554, 165] width 1109 height 330
click at [521, 244] on link "ログインする" at bounding box center [510, 245] width 42 height 8
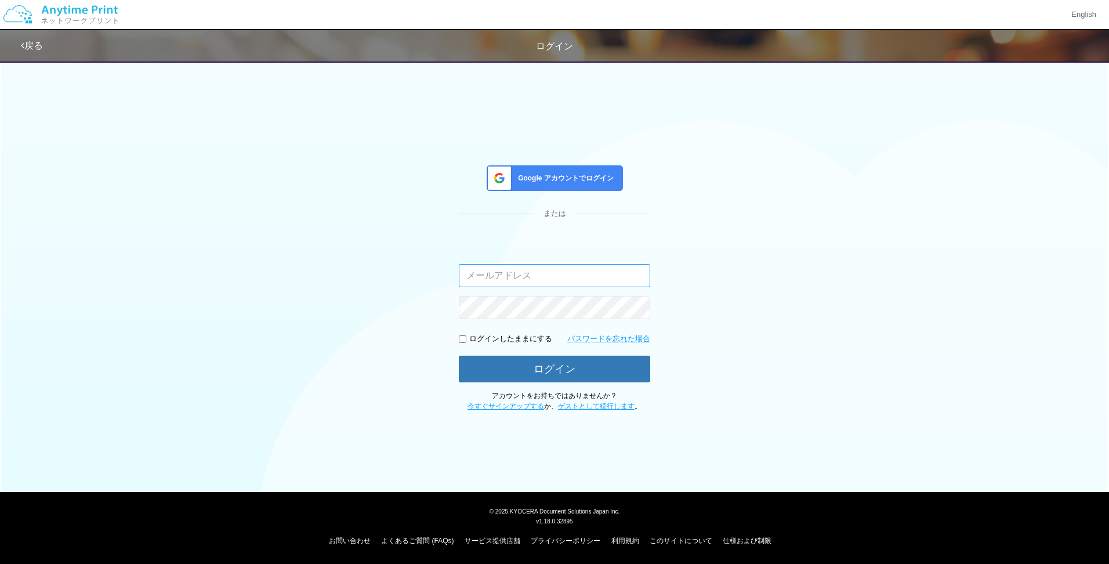
type input "shuhei.otsuki@dj.kyocera.com"
click at [523, 410] on link "今すぐサインアップする" at bounding box center [506, 406] width 77 height 8
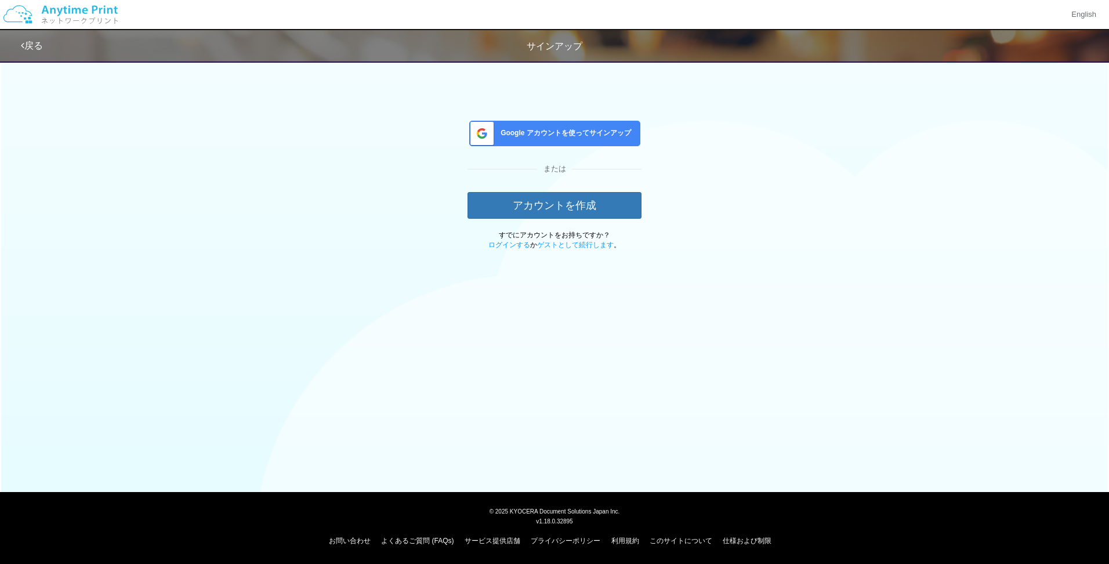
click at [614, 309] on div "戻る サインアップ Google アカウントを使ってサインアップ または アカウントを作成 すでにアカウントをお持ちですか？ ログインする か ゲストとして続…" at bounding box center [554, 165] width 1109 height 330
click at [583, 130] on span "Google アカウントを使ってサインアップ" at bounding box center [563, 133] width 135 height 10
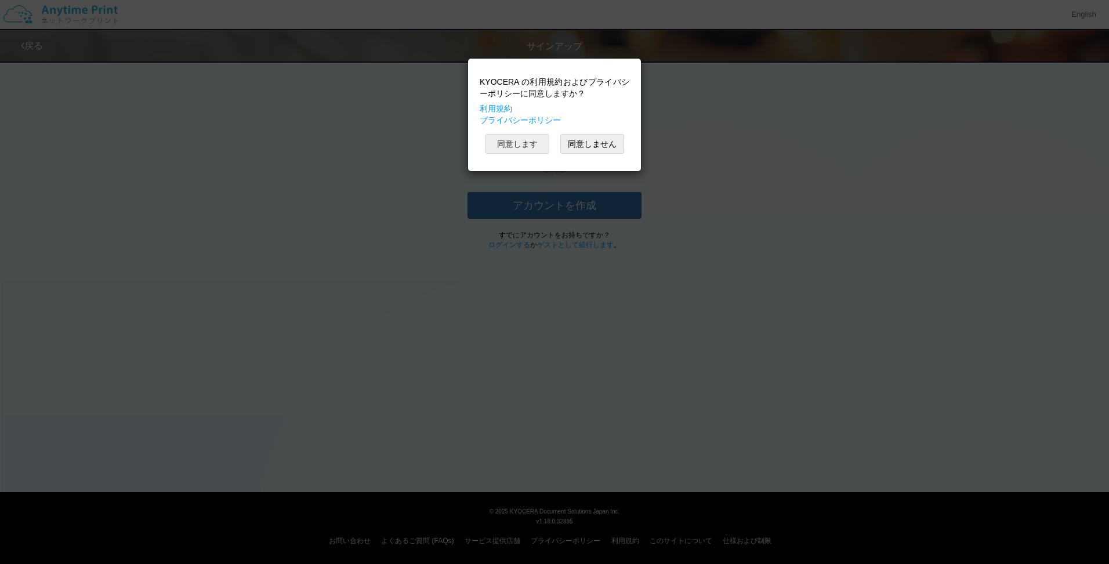
click at [491, 143] on button "同意します" at bounding box center [518, 144] width 64 height 20
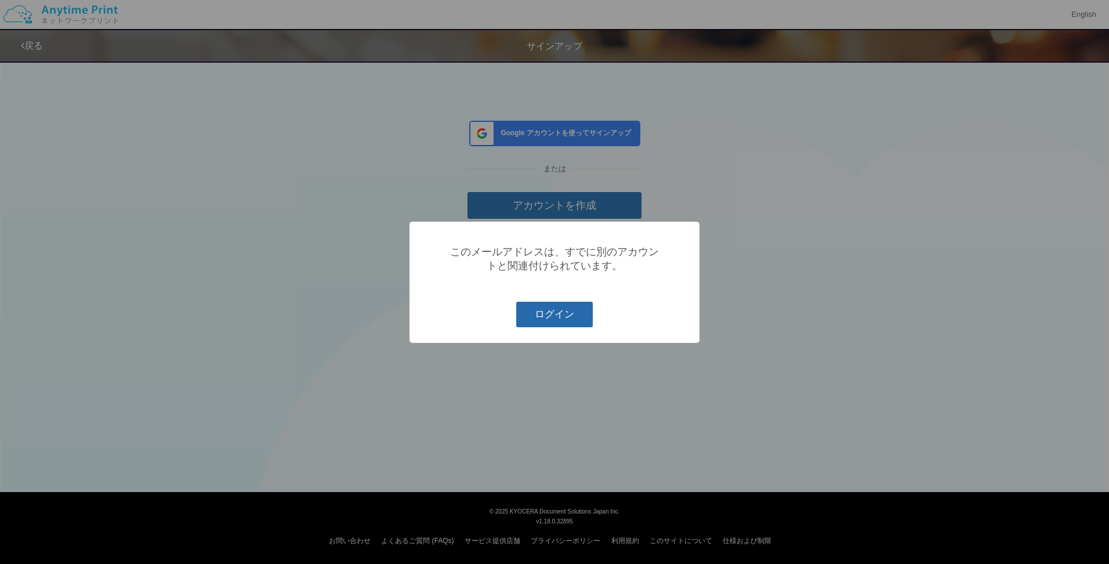
click at [569, 317] on button "ログイン" at bounding box center [554, 315] width 77 height 26
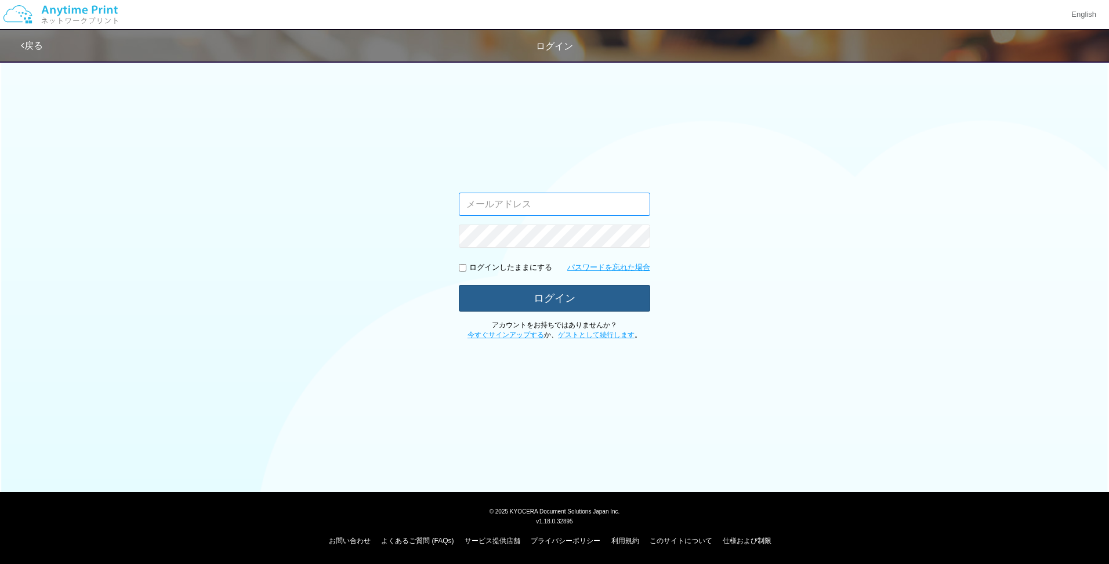
type input "shuhei.otsuki@dj.kyocera.com"
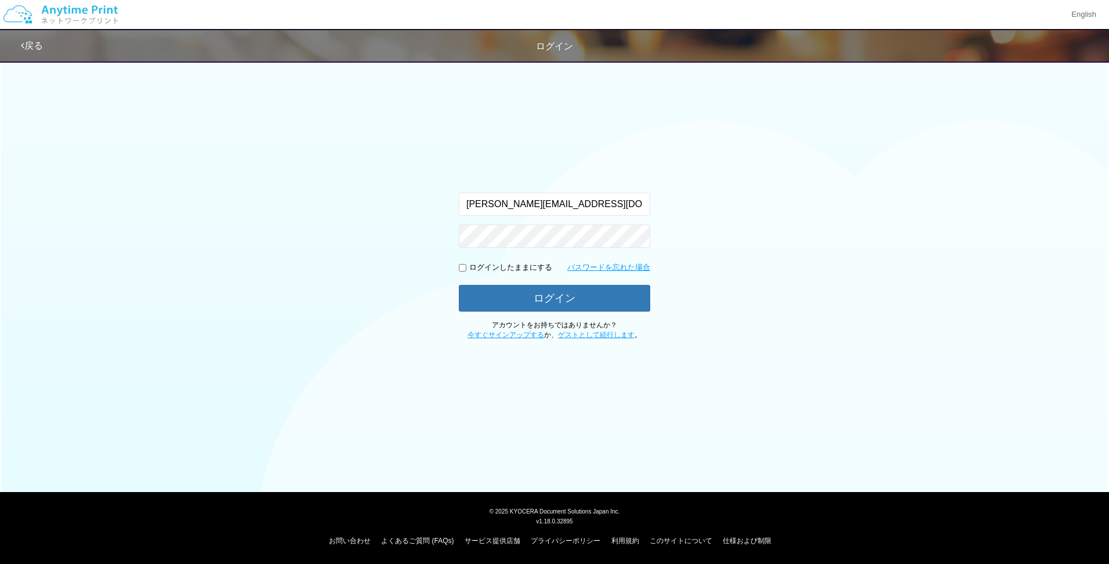
click at [746, 286] on div "入力されたメールアドレスまたはパスワードが正しくありません。 shuhei.otsuki@dj.kyocera.com ログインしたままにする パスワードを忘…" at bounding box center [555, 197] width 696 height 285
click at [588, 297] on button "ログイン" at bounding box center [554, 298] width 191 height 26
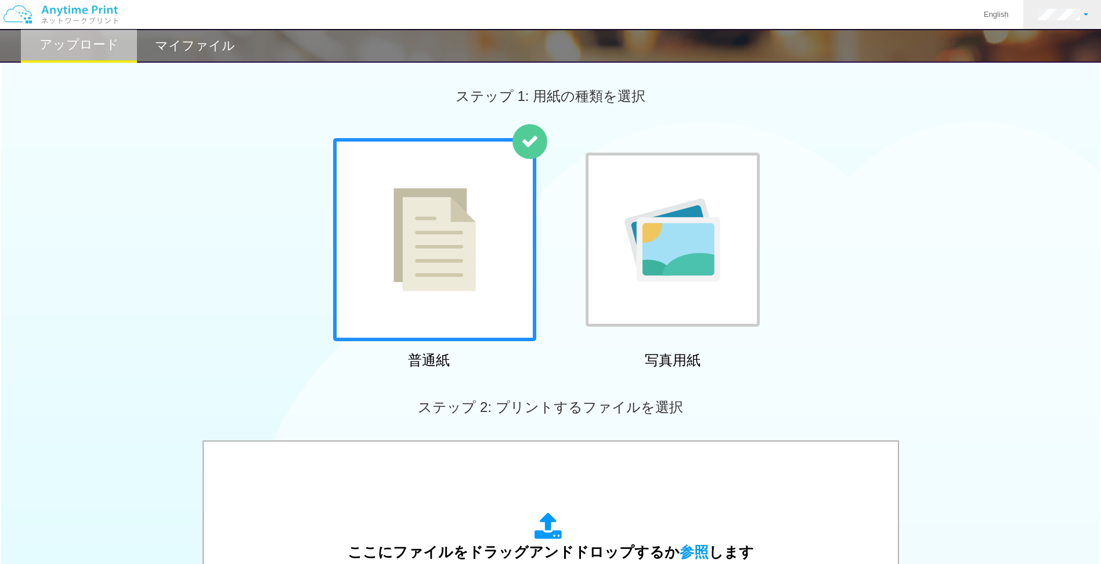
click at [1055, 20] on link at bounding box center [1062, 14] width 79 height 29
click at [1041, 52] on link "アカウント設定" at bounding box center [1047, 45] width 92 height 20
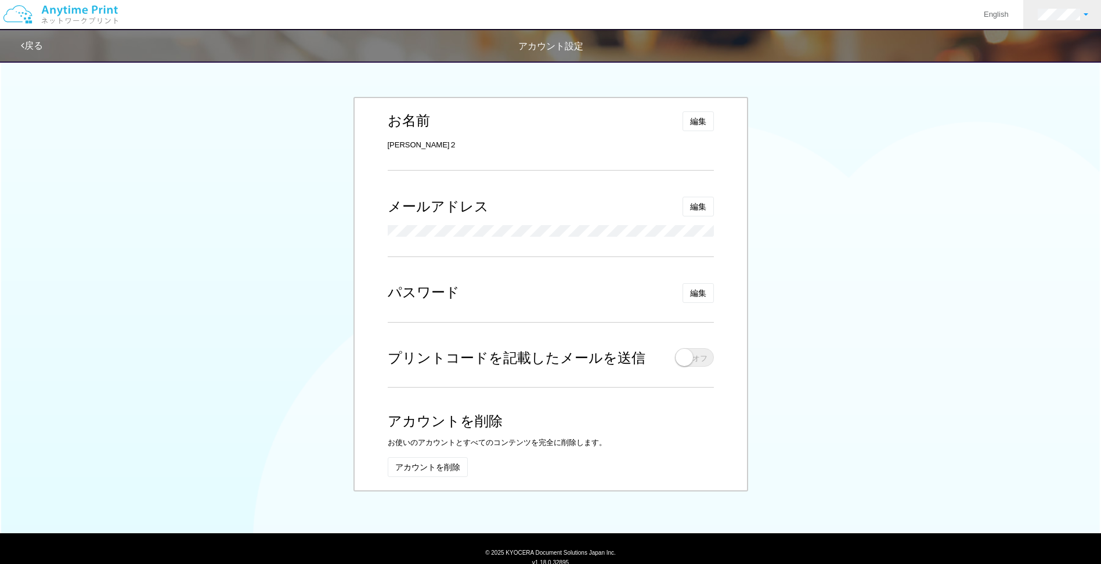
click at [1062, 24] on link at bounding box center [1062, 14] width 79 height 29
click at [1051, 73] on link "ログアウト" at bounding box center [1047, 76] width 92 height 20
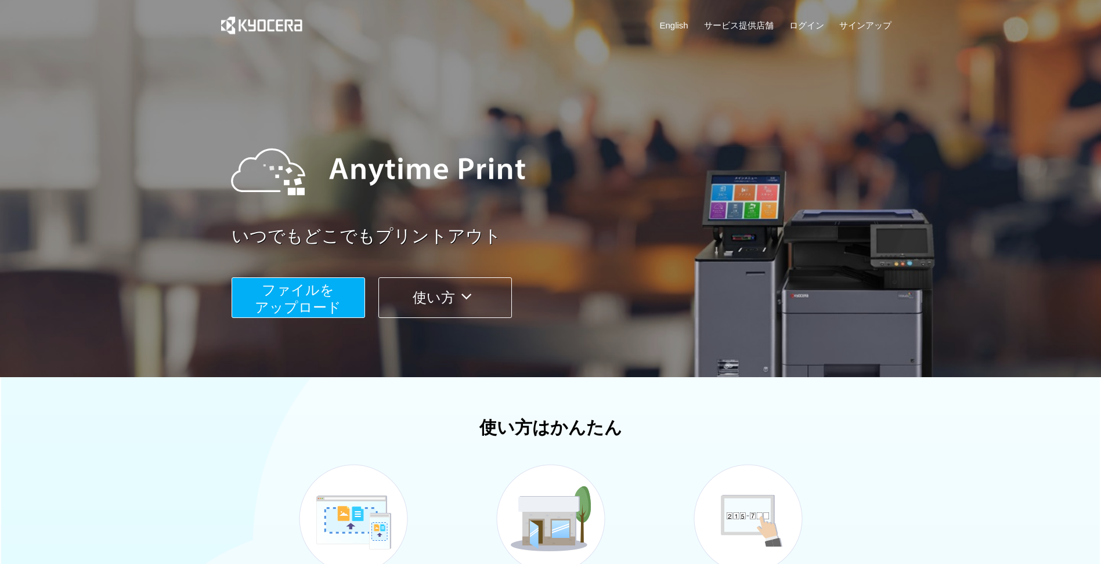
click at [814, 34] on div "English サービス提供店舗 ログイン サインアップ" at bounding box center [550, 28] width 682 height 56
click at [861, 21] on link "サインアップ" at bounding box center [865, 25] width 52 height 12
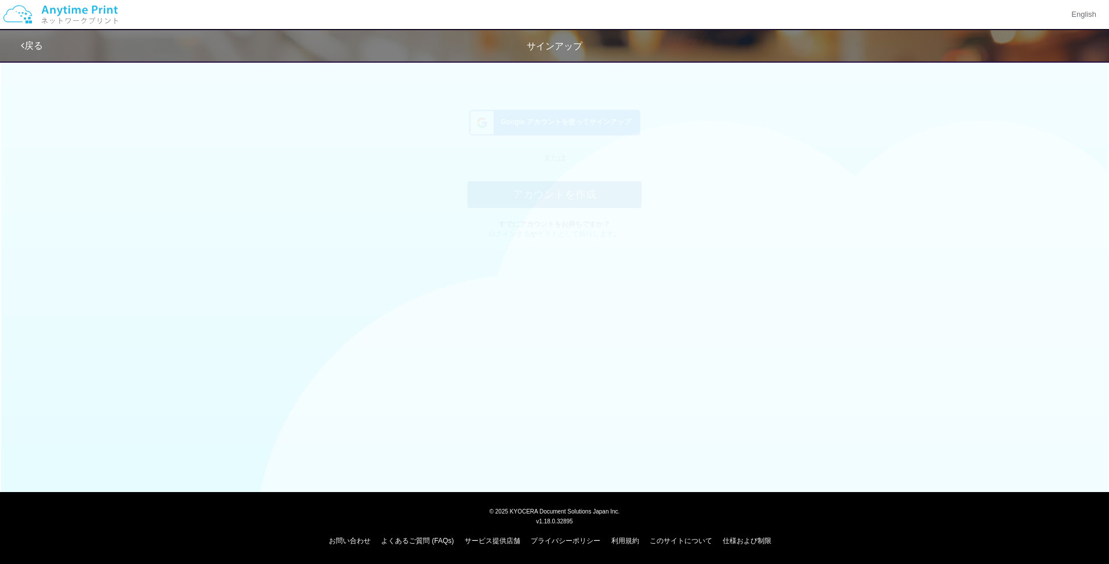
click at [566, 120] on div "Google アカウントを使ってサインアップ または アカウントを作成 すでにアカウントをお持ちですか？ ログインする か ゲストとして続行します 。" at bounding box center [555, 153] width 174 height 196
click at [567, 135] on span "Google アカウントを使ってサインアップ" at bounding box center [563, 133] width 135 height 10
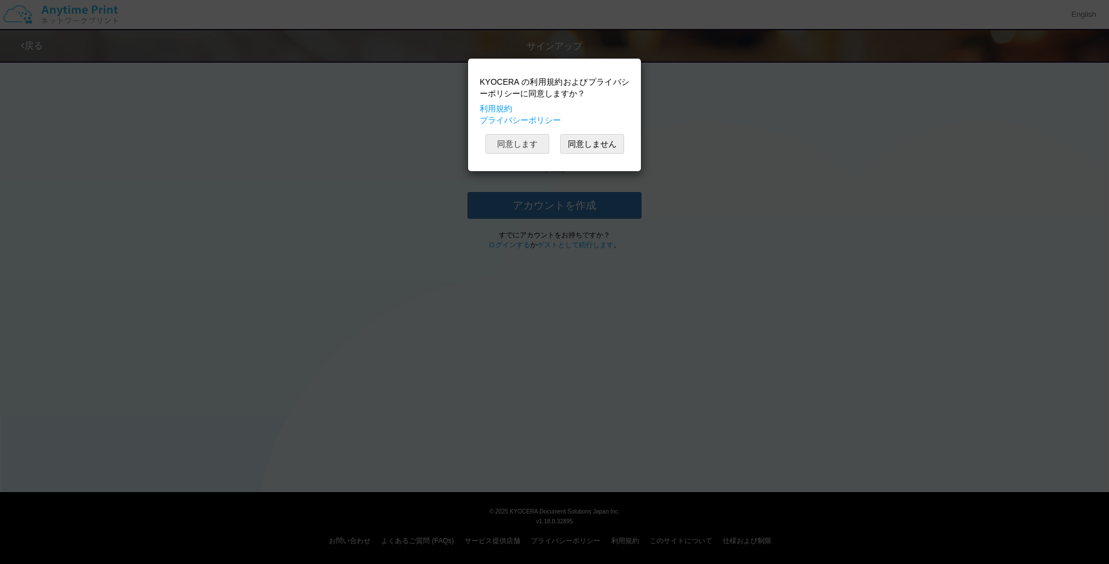
click at [513, 144] on button "同意します" at bounding box center [518, 144] width 64 height 20
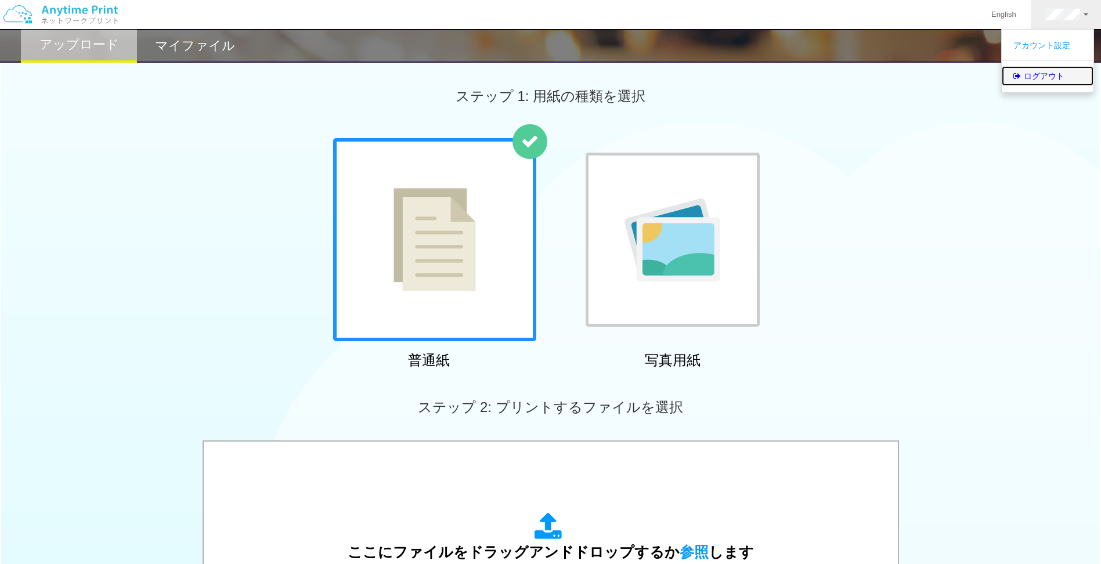
click at [1044, 78] on link "ログアウト" at bounding box center [1047, 76] width 92 height 20
